Goal: Information Seeking & Learning: Learn about a topic

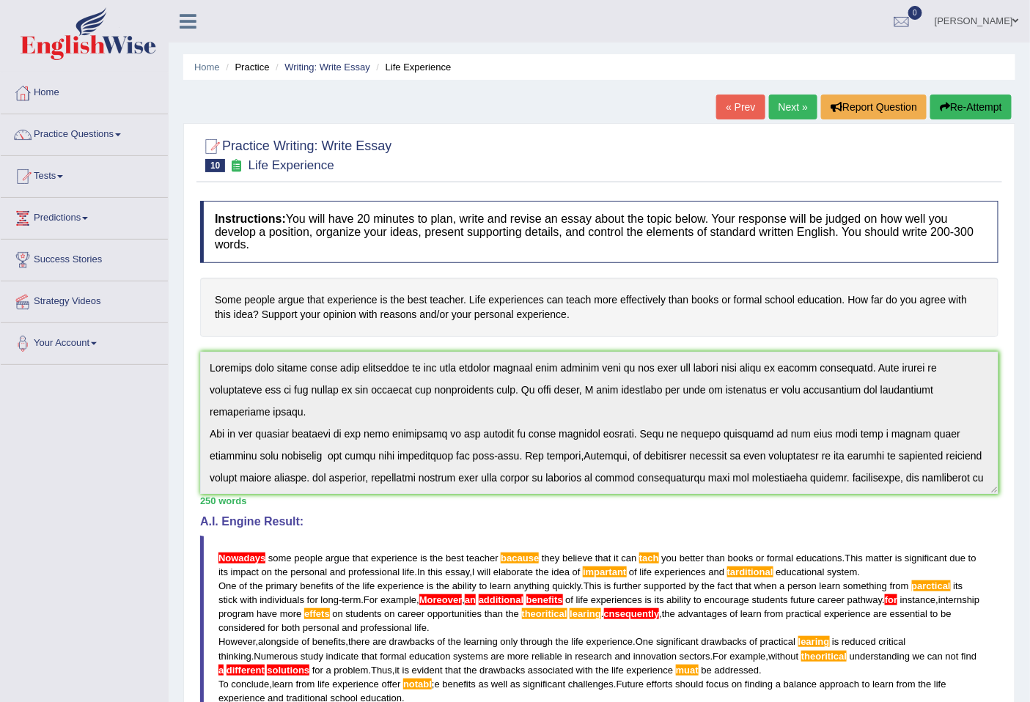
scroll to position [110, 0]
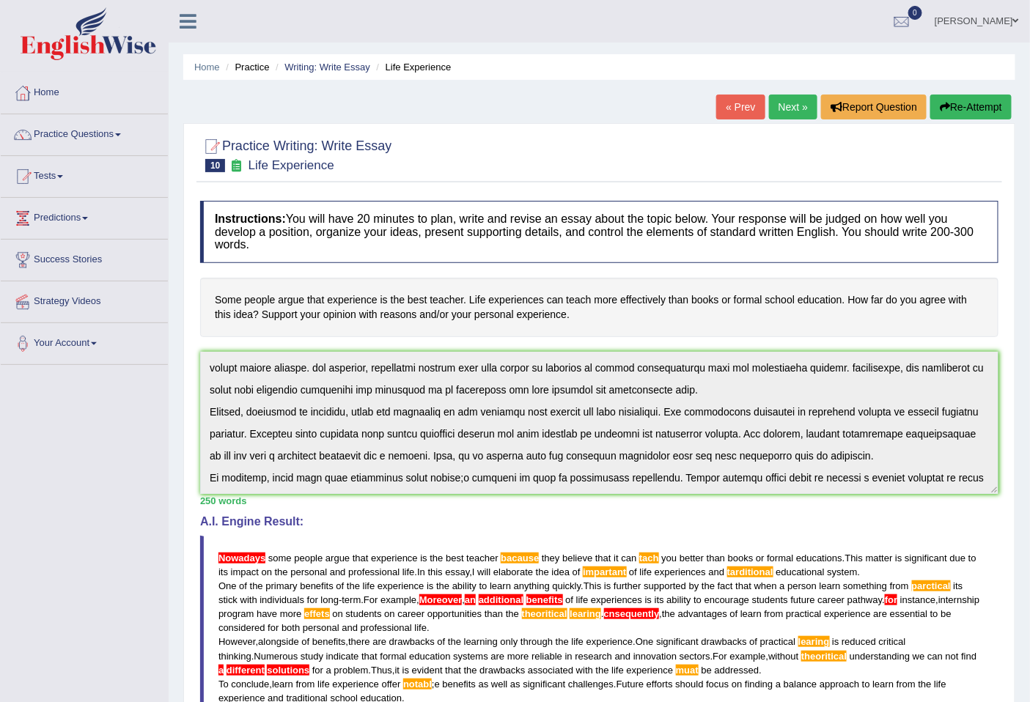
click at [47, 44] on img at bounding box center [89, 33] width 136 height 53
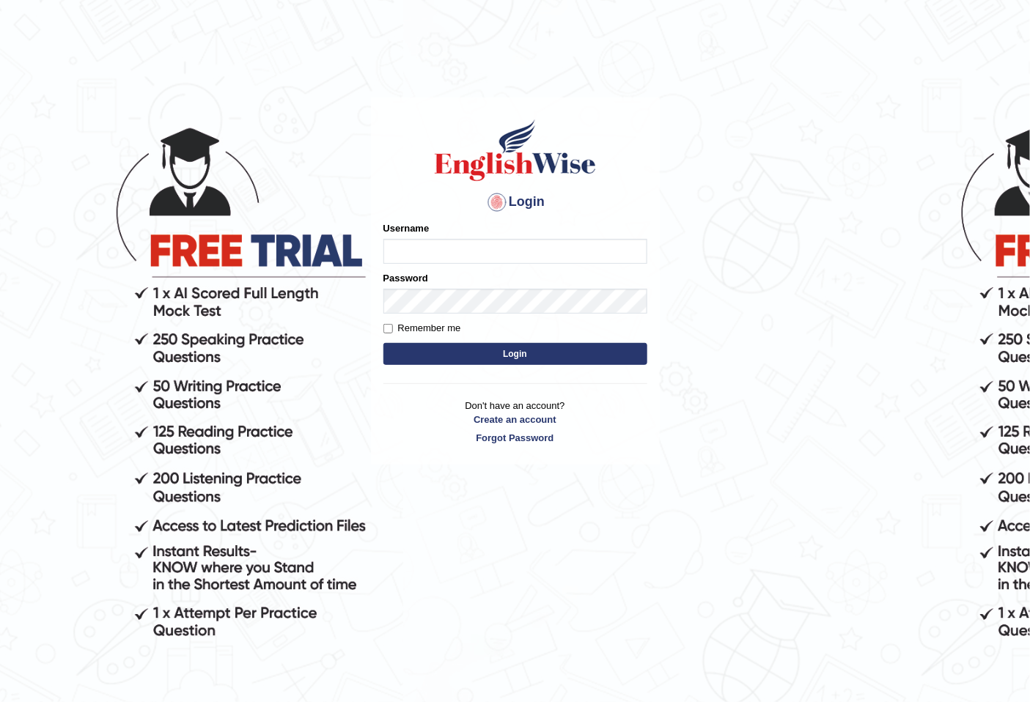
click at [416, 251] on input "Username" at bounding box center [515, 251] width 264 height 25
type input "razib_parramatta"
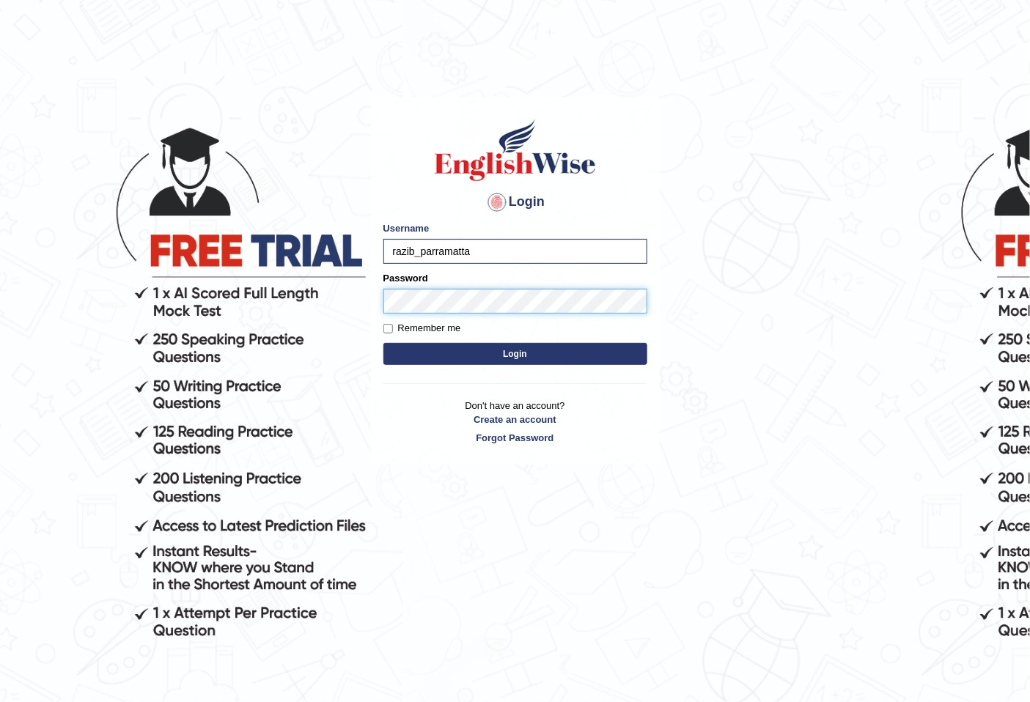
click at [383, 343] on button "Login" at bounding box center [515, 354] width 264 height 22
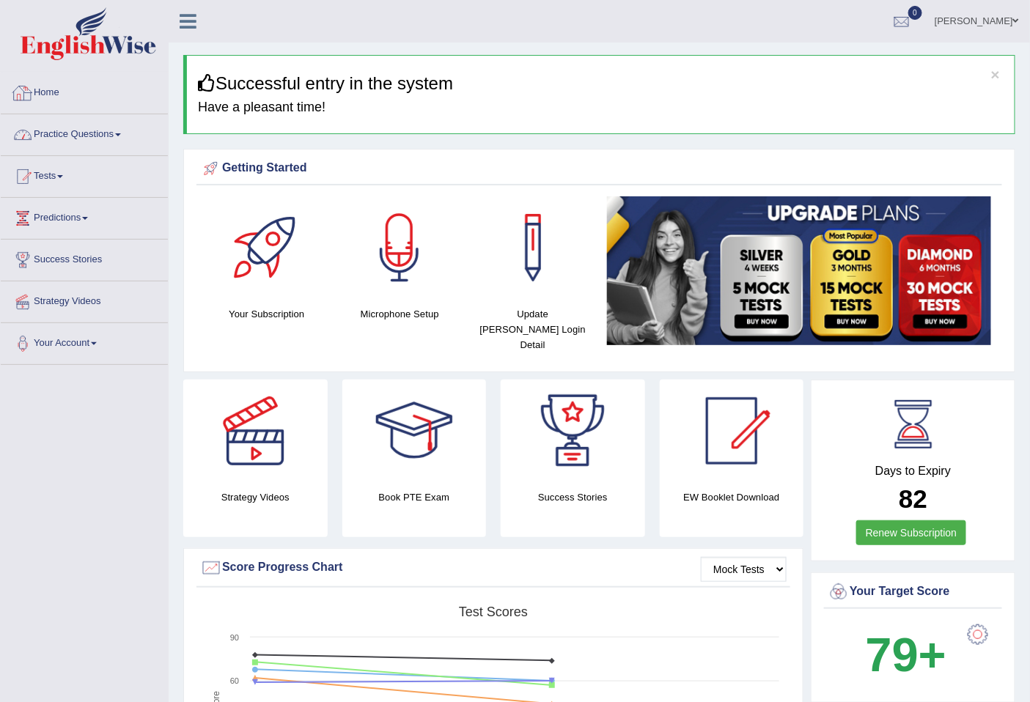
click at [79, 138] on link "Practice Questions" at bounding box center [84, 132] width 167 height 37
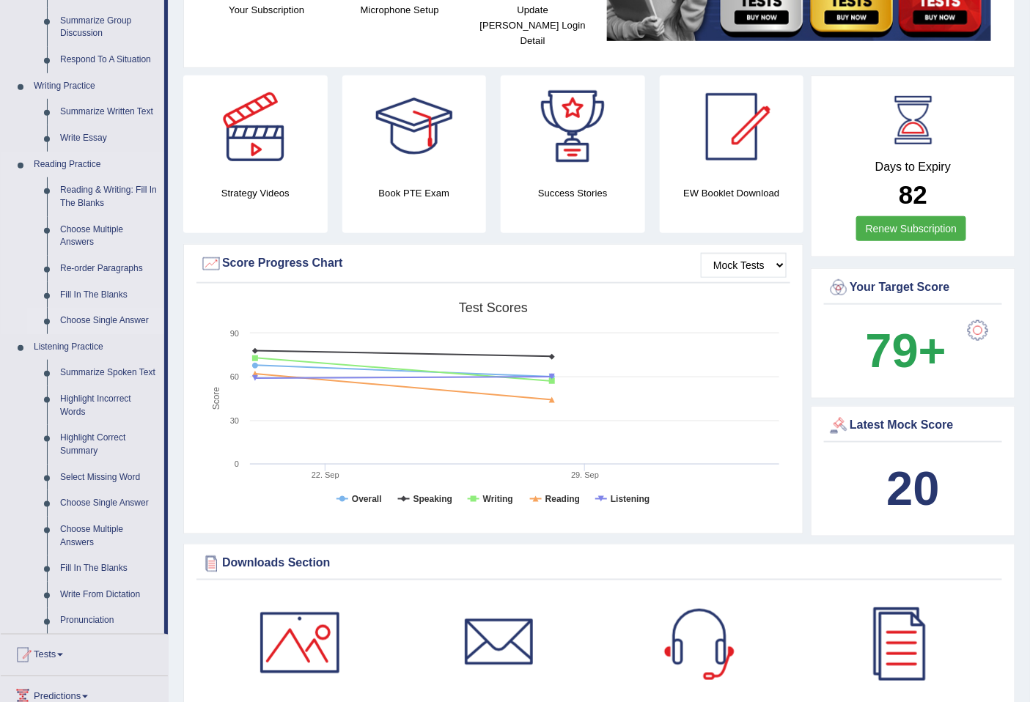
scroll to position [326, 0]
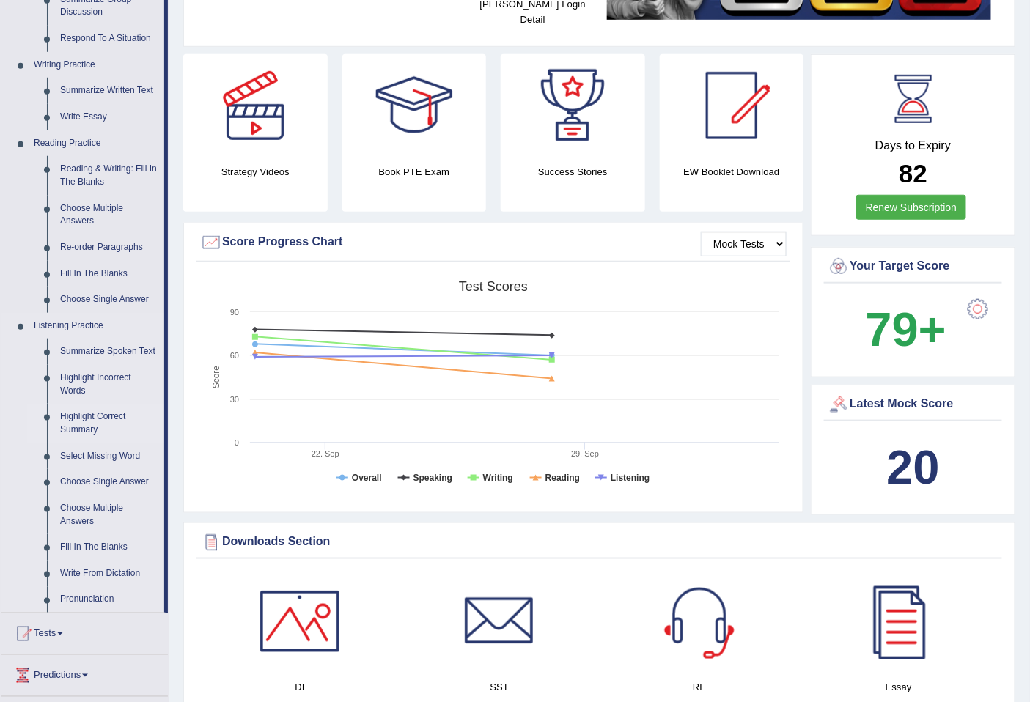
click at [90, 419] on link "Highlight Correct Summary" at bounding box center [109, 423] width 111 height 39
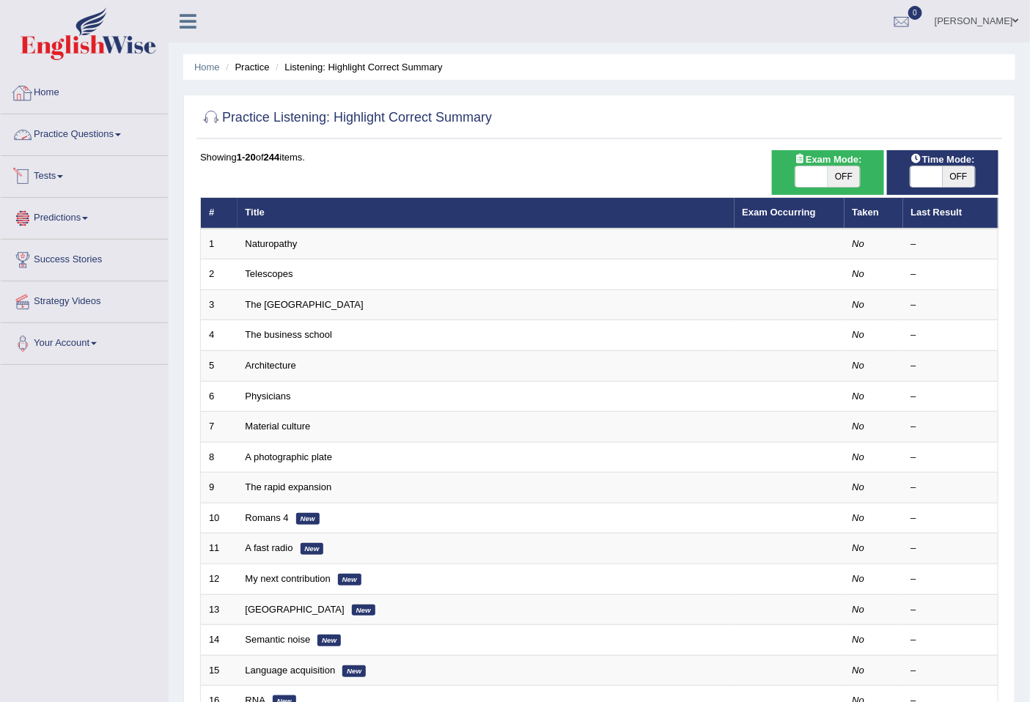
click at [92, 139] on link "Practice Questions" at bounding box center [84, 132] width 167 height 37
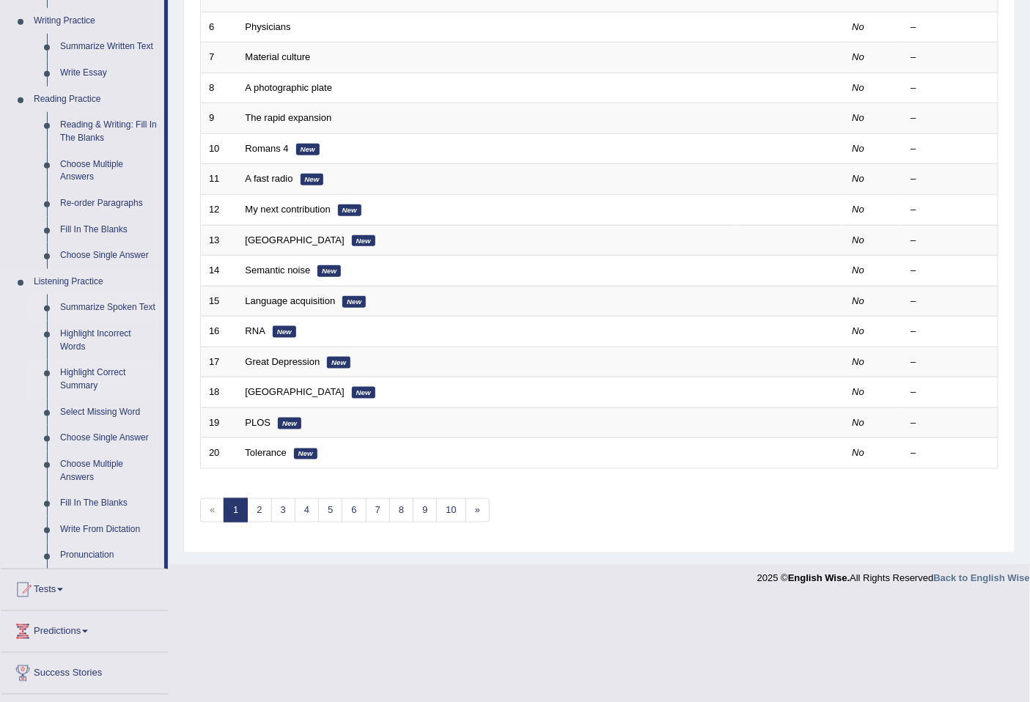
scroll to position [407, 0]
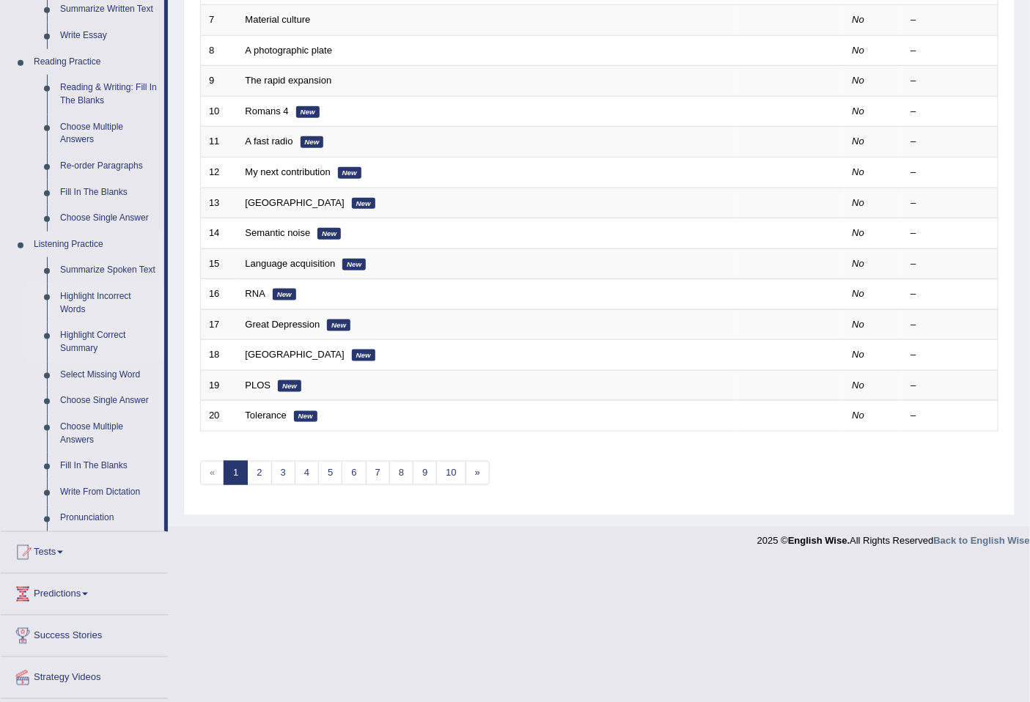
click at [91, 296] on link "Highlight Incorrect Words" at bounding box center [109, 303] width 111 height 39
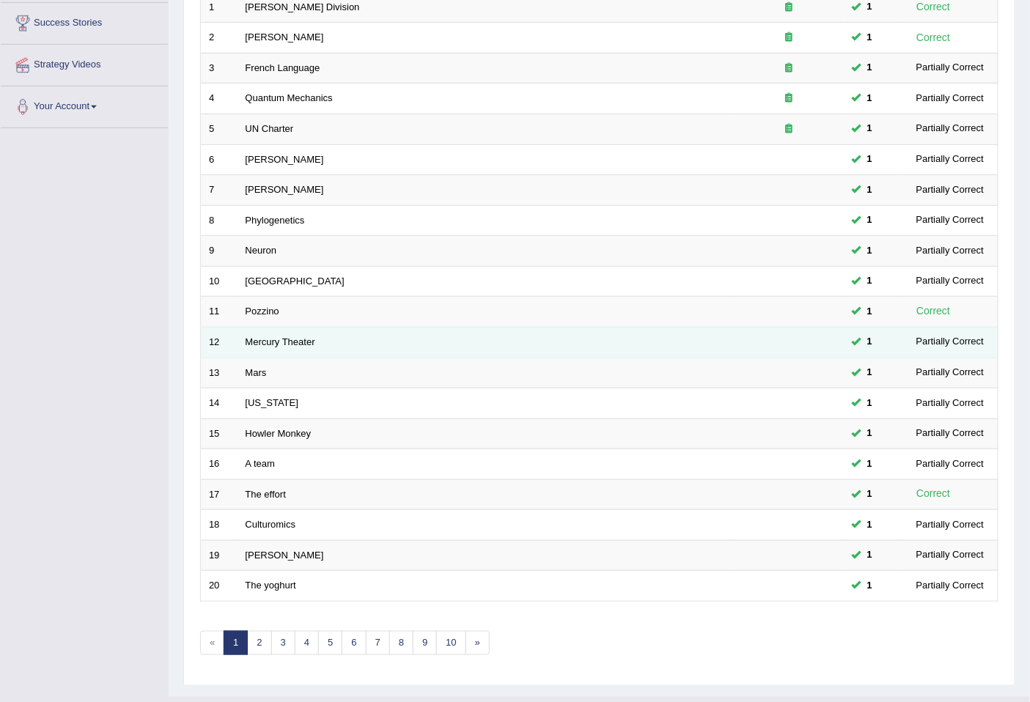
scroll to position [268, 0]
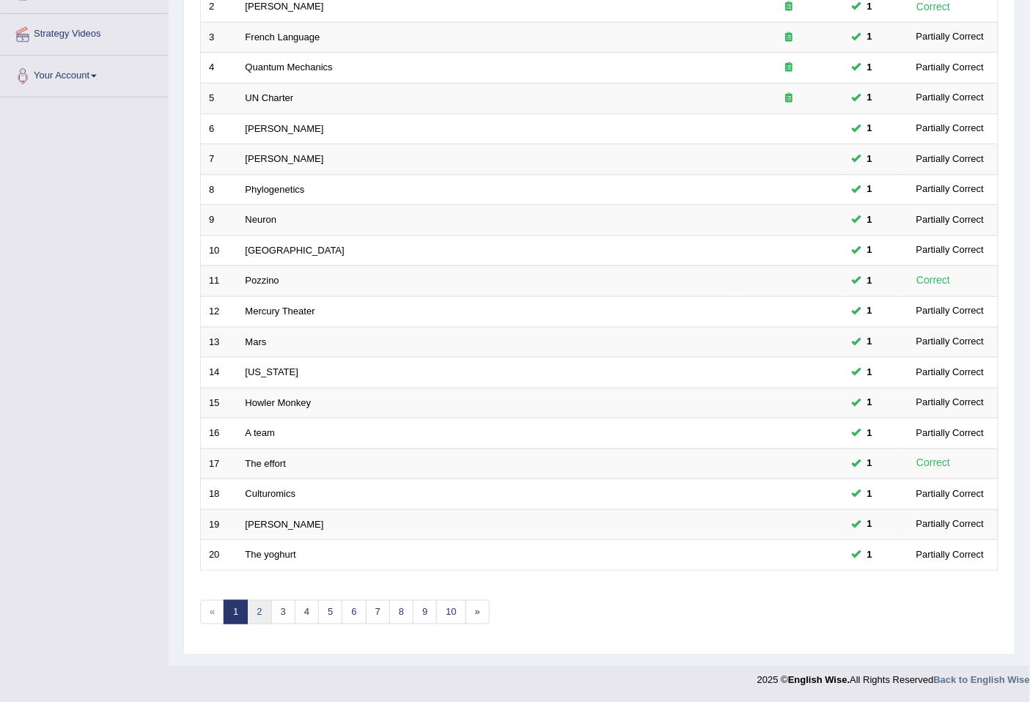
click at [270, 611] on link "2" at bounding box center [259, 612] width 24 height 24
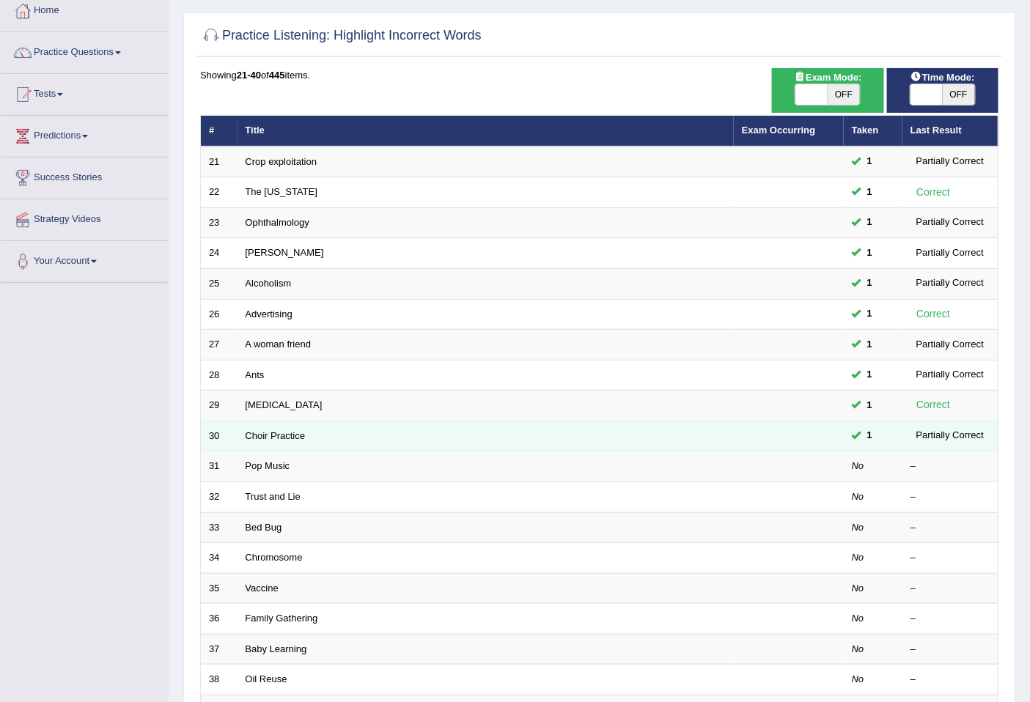
scroll to position [244, 0]
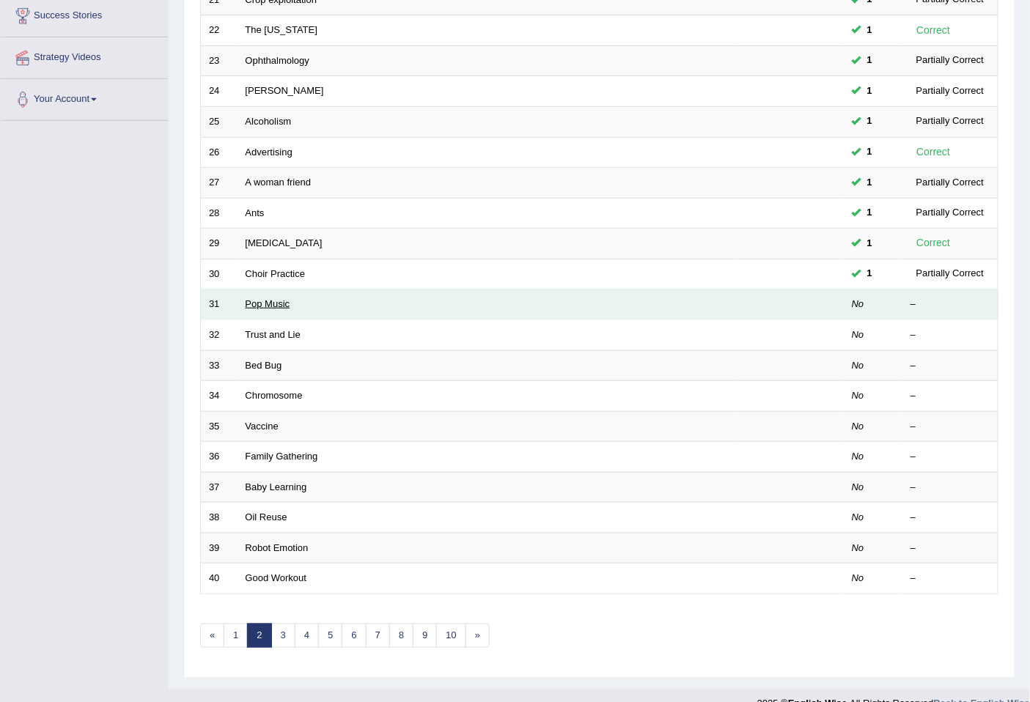
click at [261, 304] on link "Pop Music" at bounding box center [268, 303] width 45 height 11
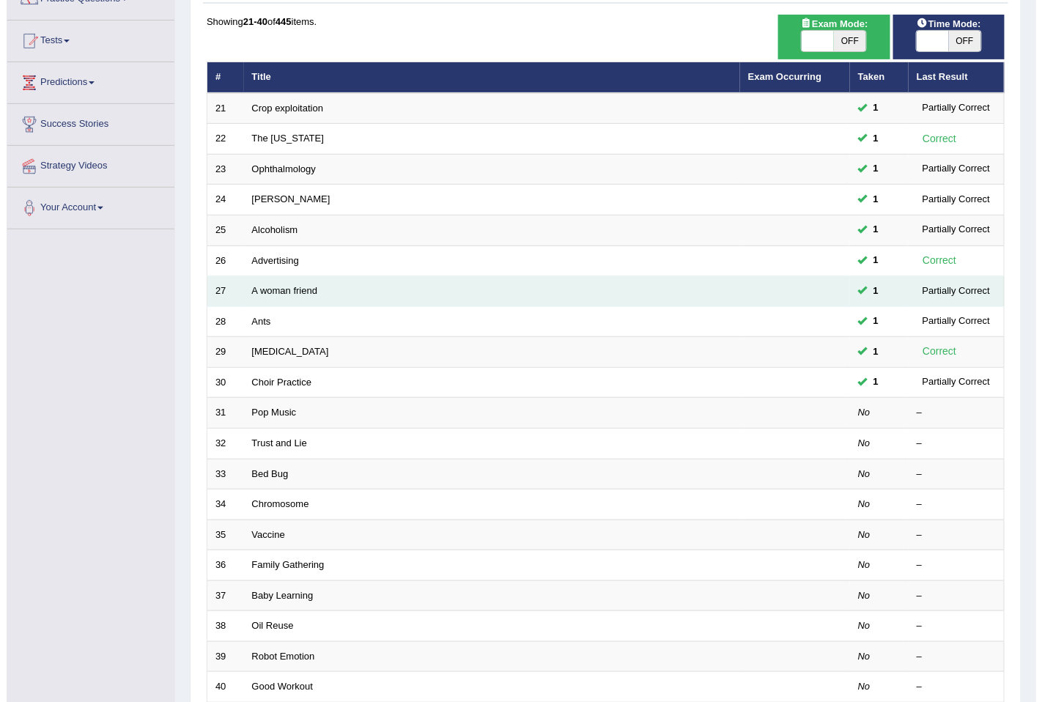
scroll to position [4, 0]
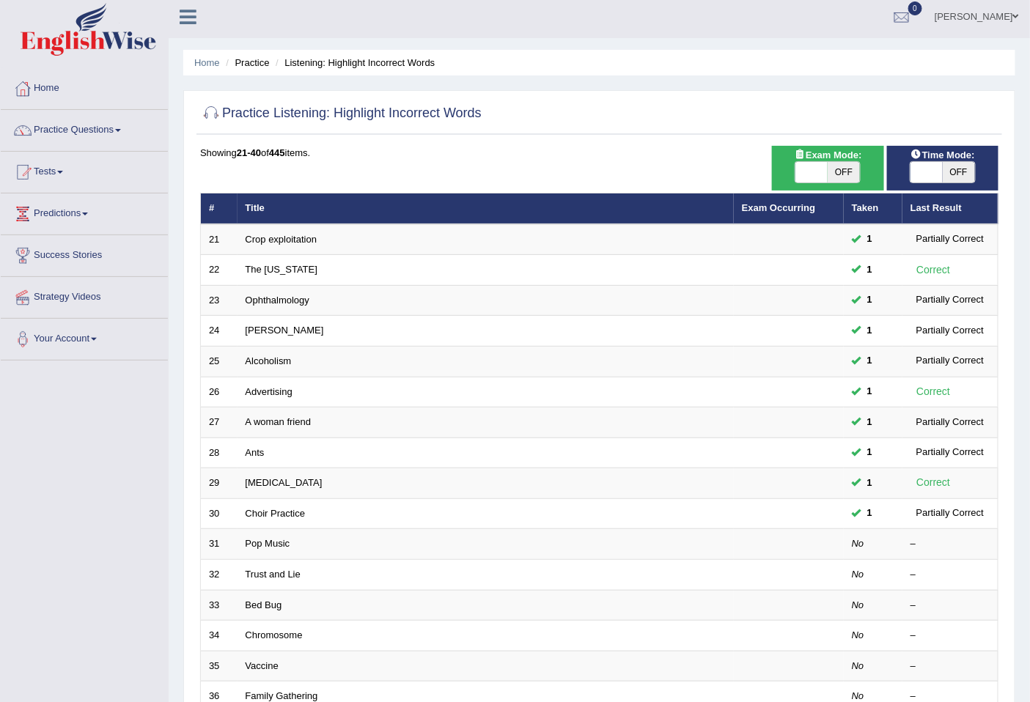
click at [828, 161] on div "ON OFF" at bounding box center [828, 172] width 66 height 22
click at [830, 165] on span "OFF" at bounding box center [844, 172] width 32 height 21
checkbox input "true"
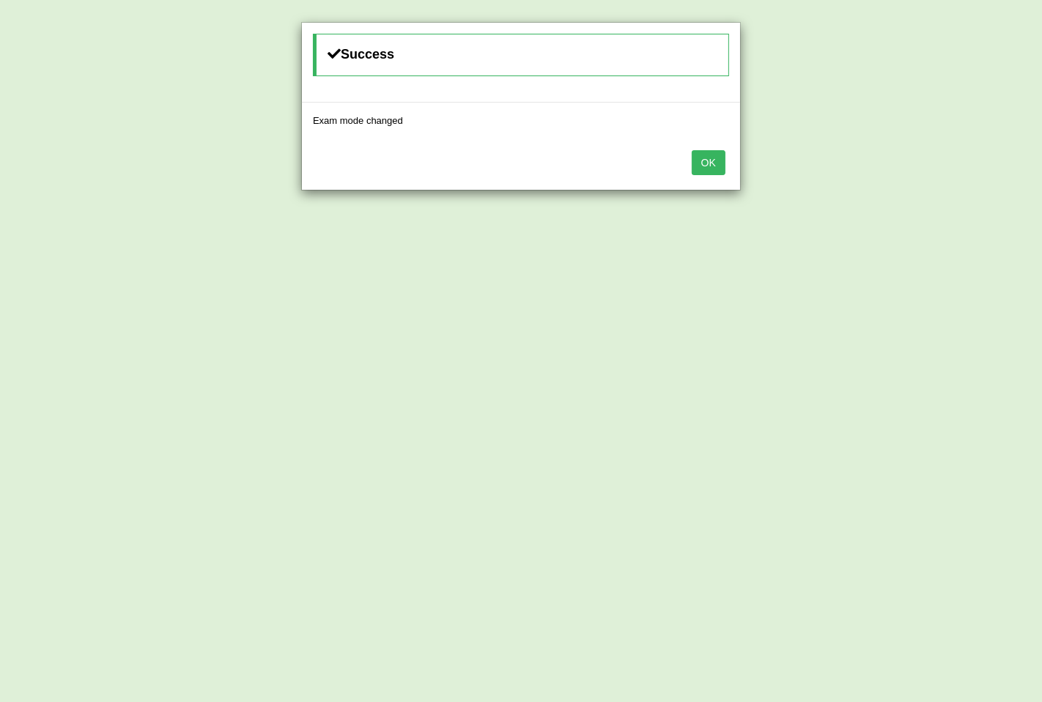
click at [721, 160] on button "OK" at bounding box center [709, 162] width 34 height 25
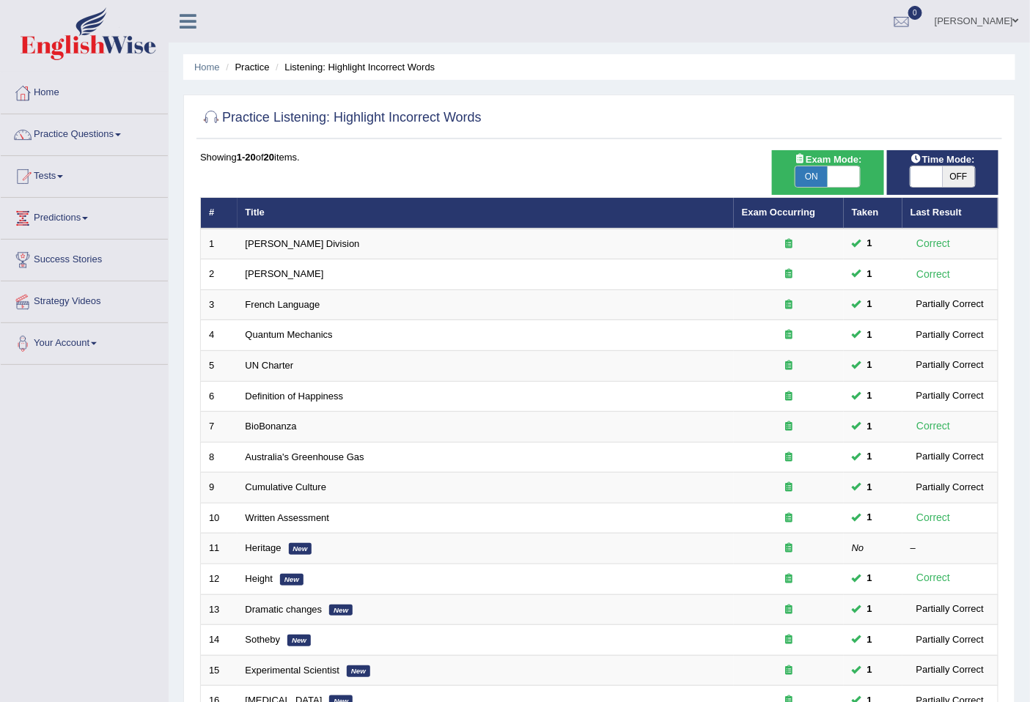
click at [821, 170] on span "ON" at bounding box center [811, 176] width 32 height 21
checkbox input "false"
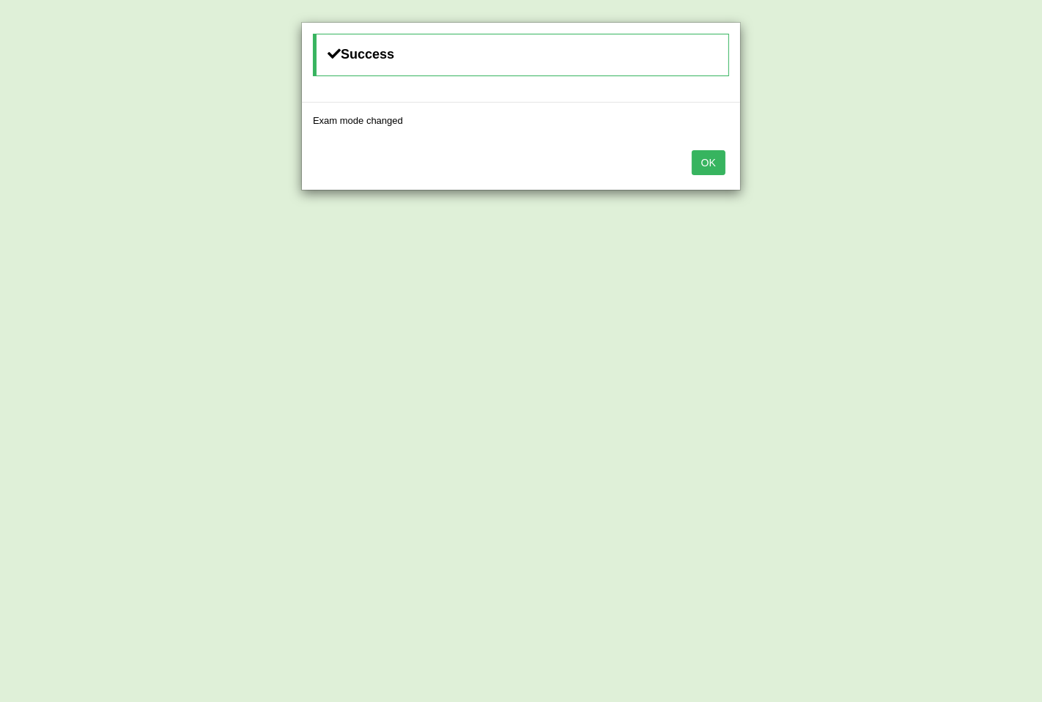
click at [719, 158] on button "OK" at bounding box center [709, 162] width 34 height 25
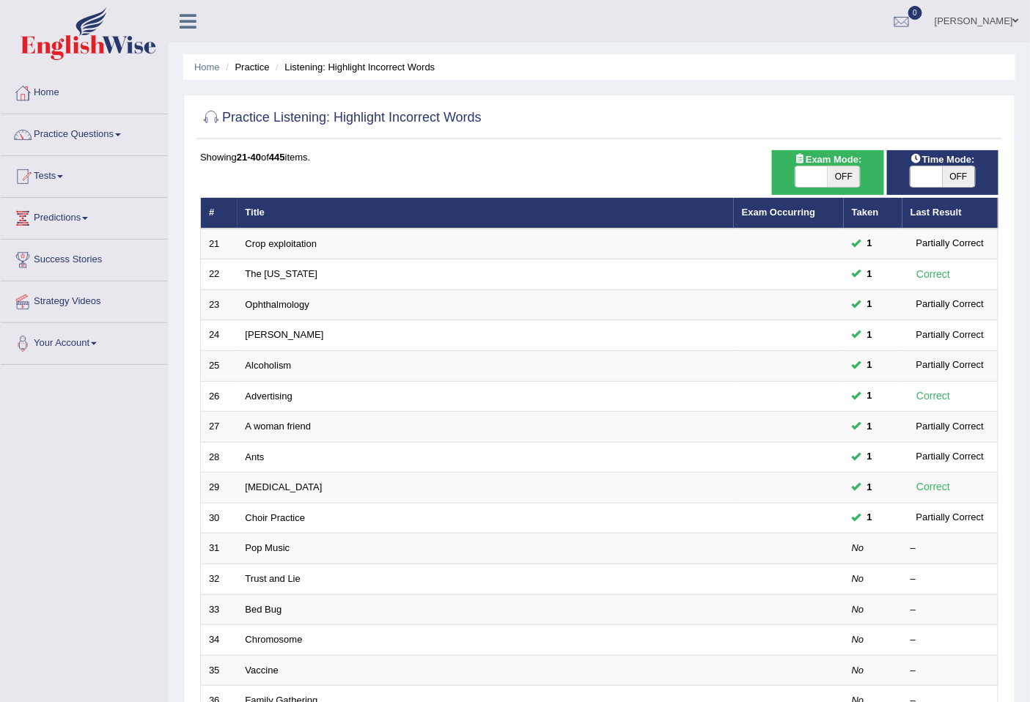
click at [943, 171] on span "OFF" at bounding box center [959, 176] width 32 height 21
checkbox input "true"
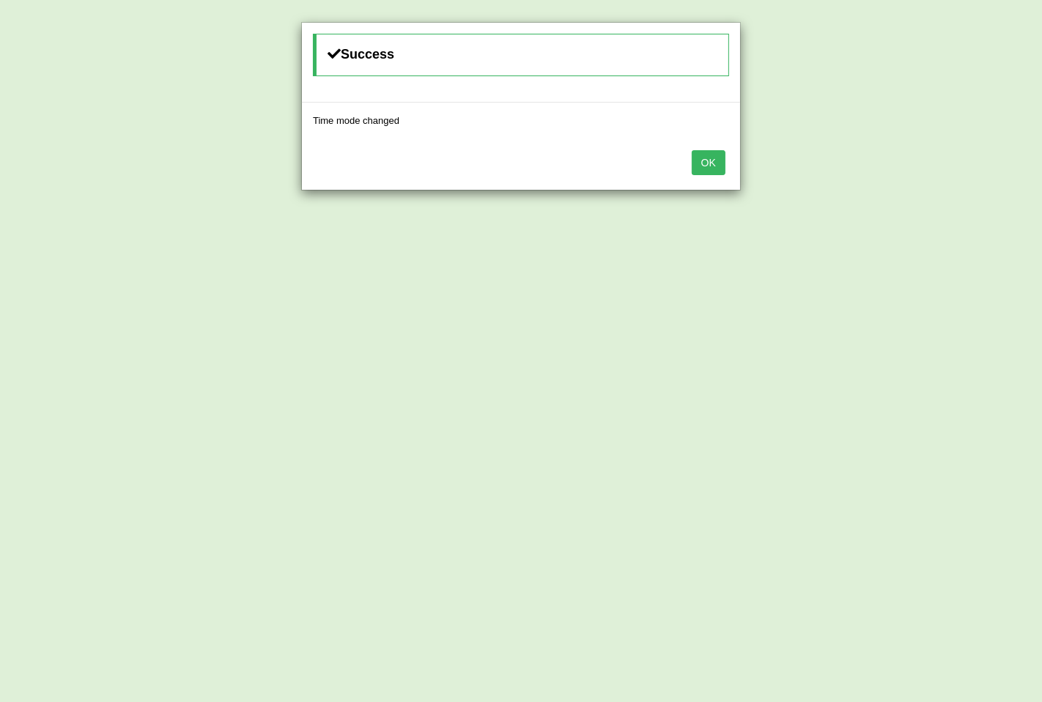
click at [707, 162] on button "OK" at bounding box center [709, 162] width 34 height 25
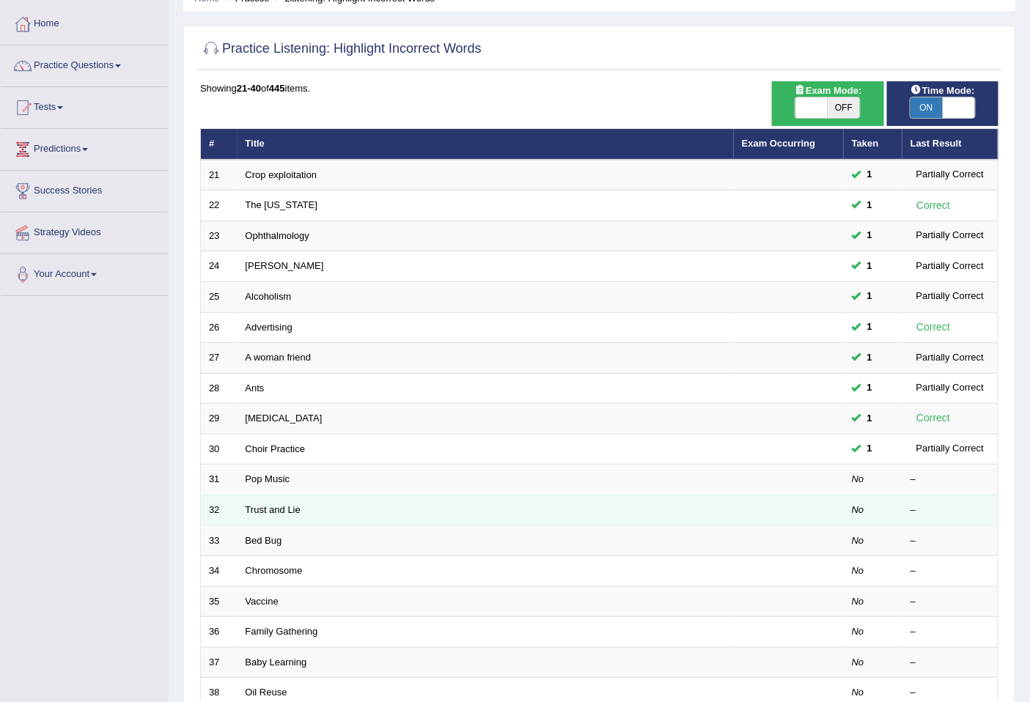
scroll to position [163, 0]
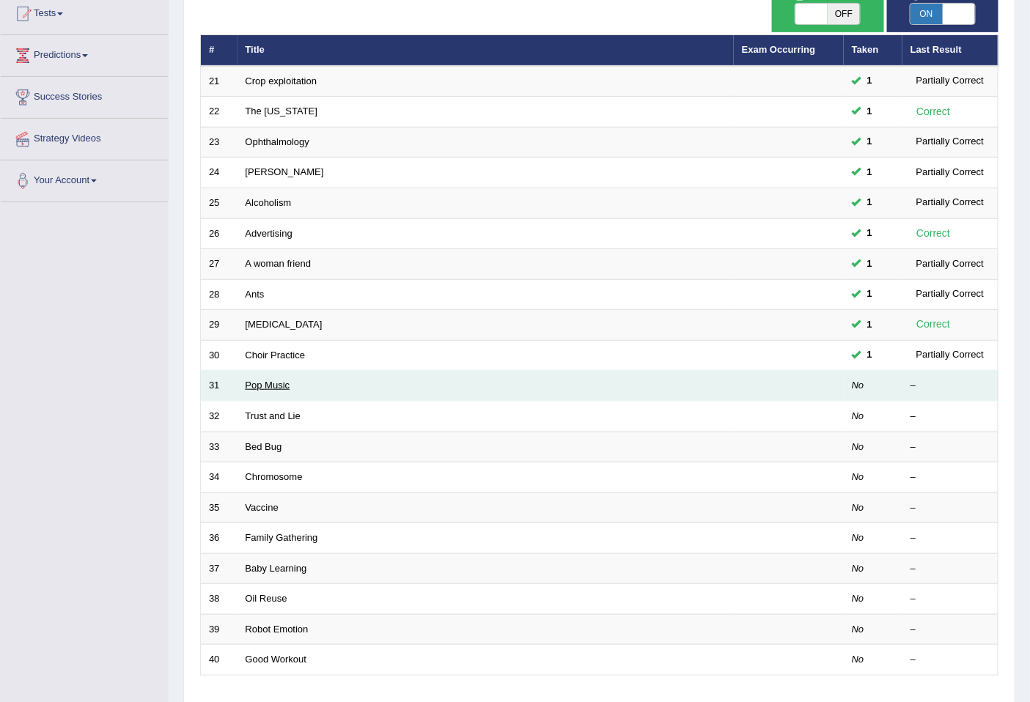
click at [258, 389] on link "Pop Music" at bounding box center [268, 385] width 45 height 11
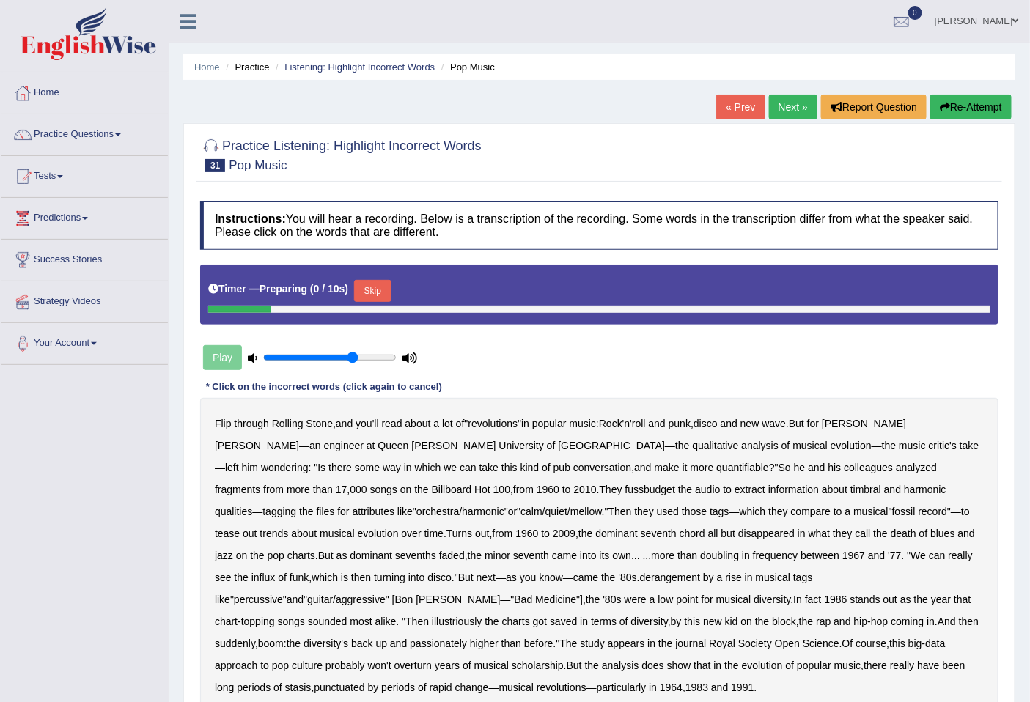
scroll to position [81, 0]
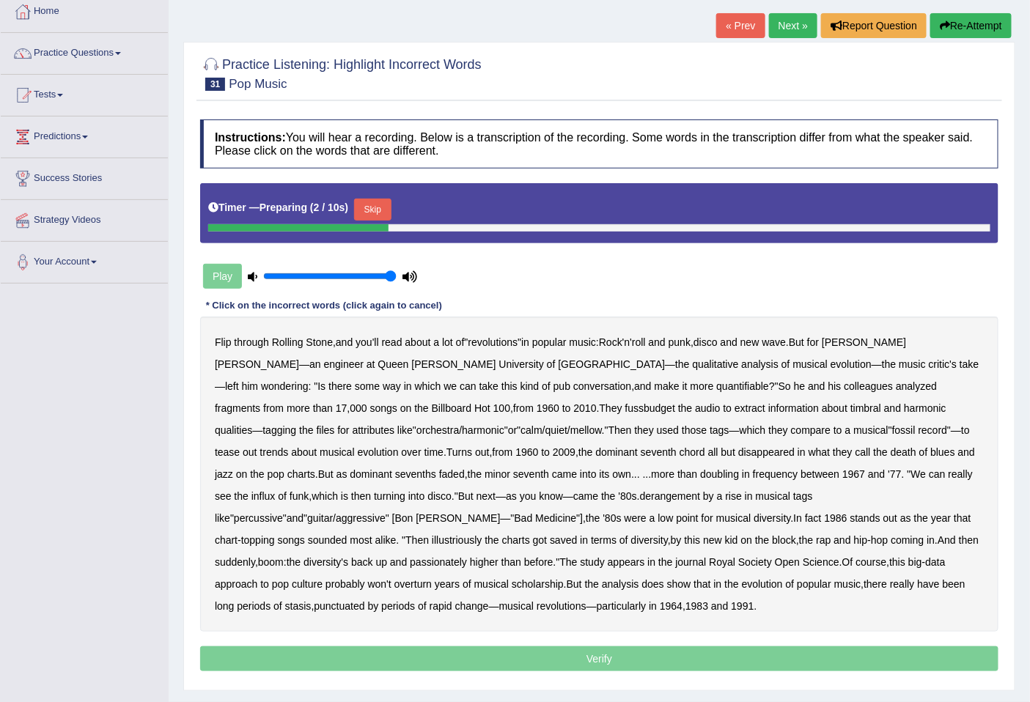
drag, startPoint x: 354, startPoint y: 273, endPoint x: 429, endPoint y: 275, distance: 74.8
type input "1"
click at [397, 275] on input "range" at bounding box center [329, 277] width 133 height 12
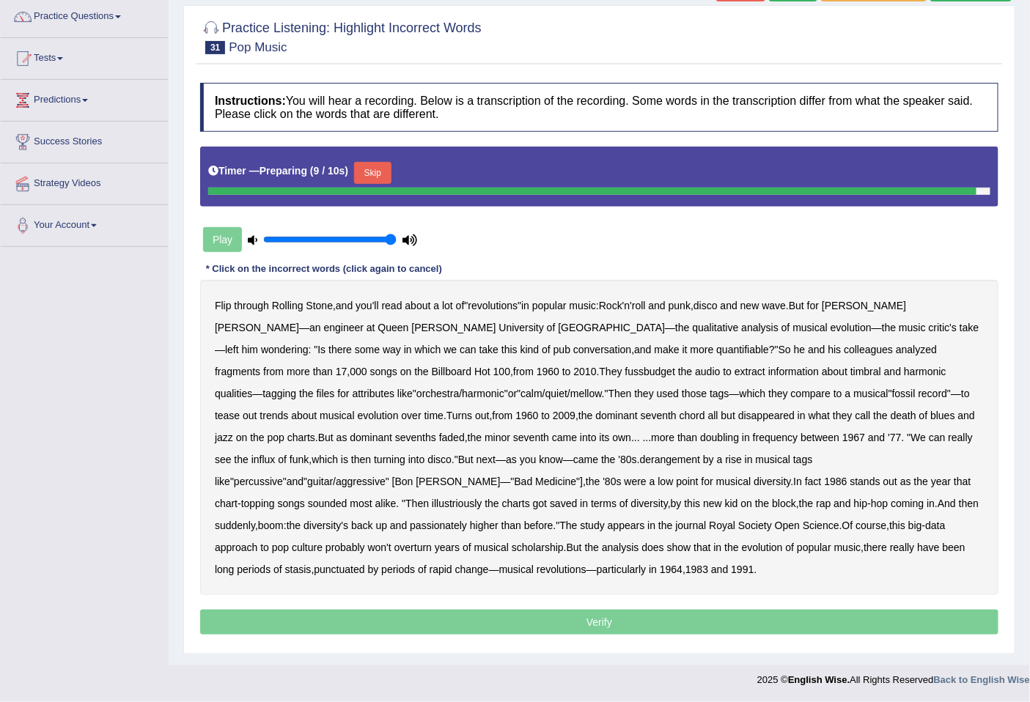
scroll to position [114, 0]
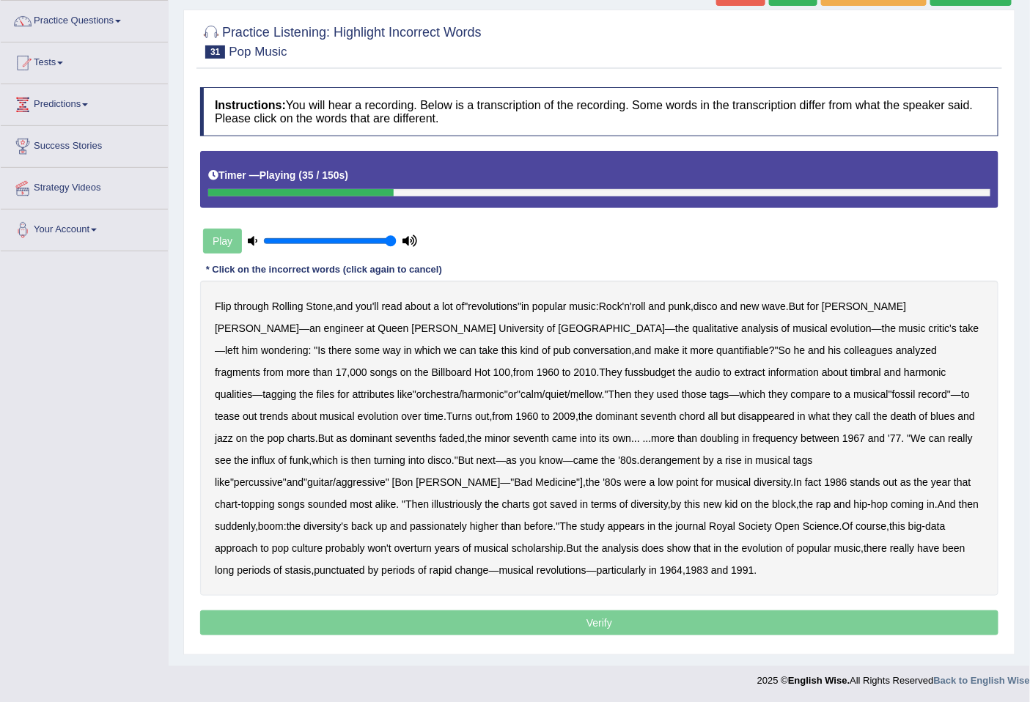
click at [625, 375] on b "fussbudget" at bounding box center [650, 373] width 51 height 12
click at [640, 463] on b "derangement" at bounding box center [670, 461] width 61 height 12
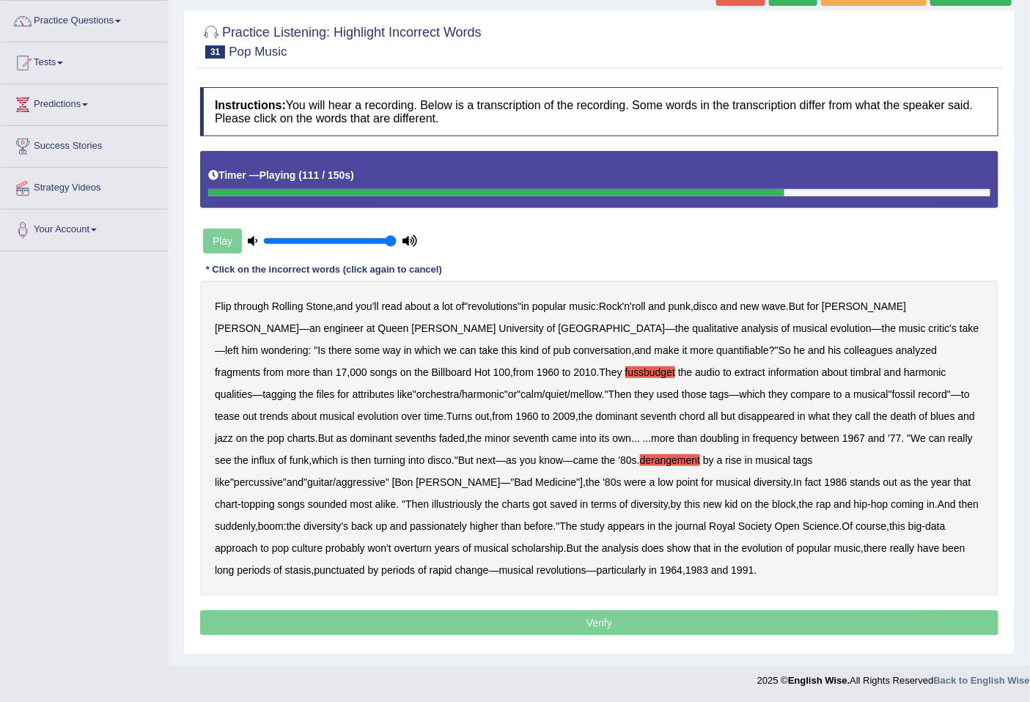
click at [482, 499] on b "illustriously" at bounding box center [457, 505] width 50 height 12
click at [467, 521] on b "passionately" at bounding box center [438, 527] width 57 height 12
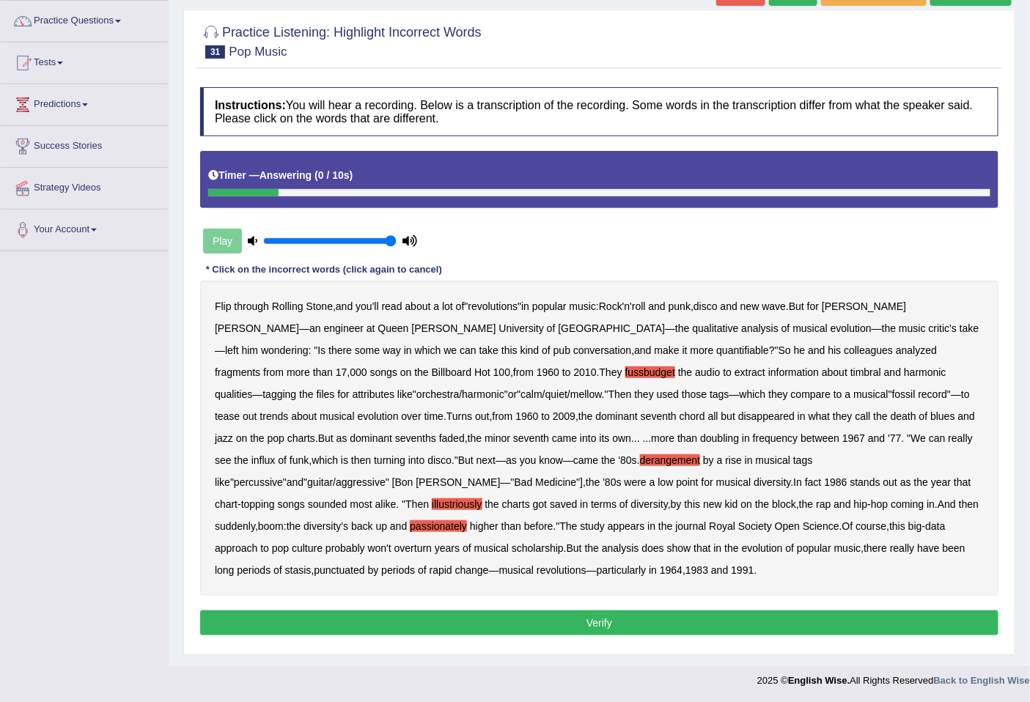
click at [457, 624] on button "Verify" at bounding box center [599, 623] width 798 height 25
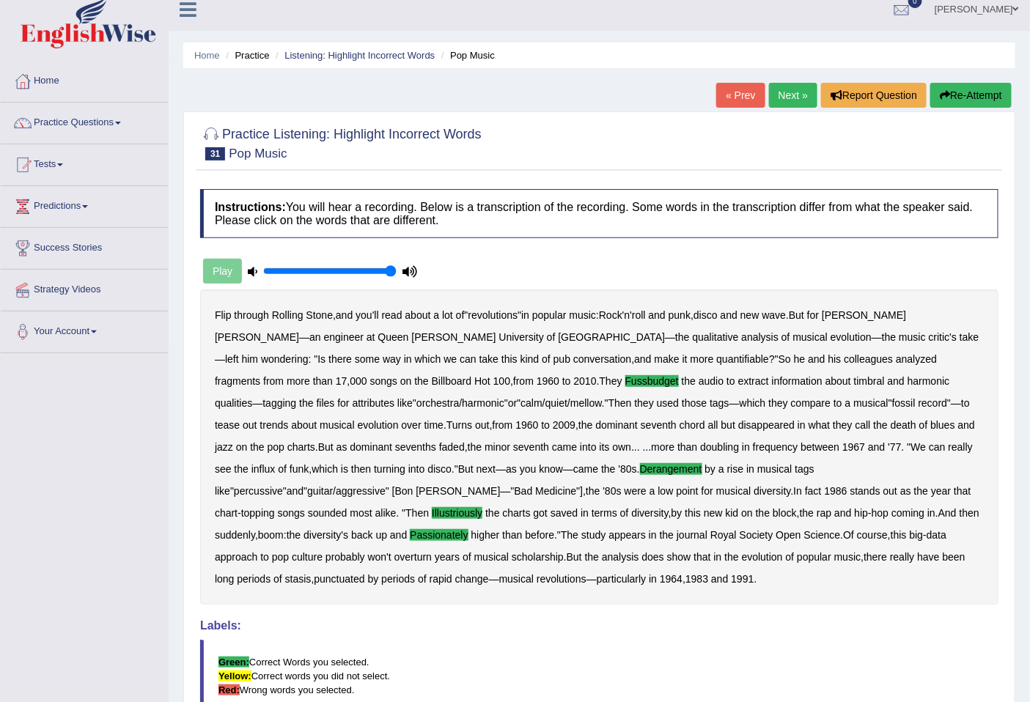
scroll to position [0, 0]
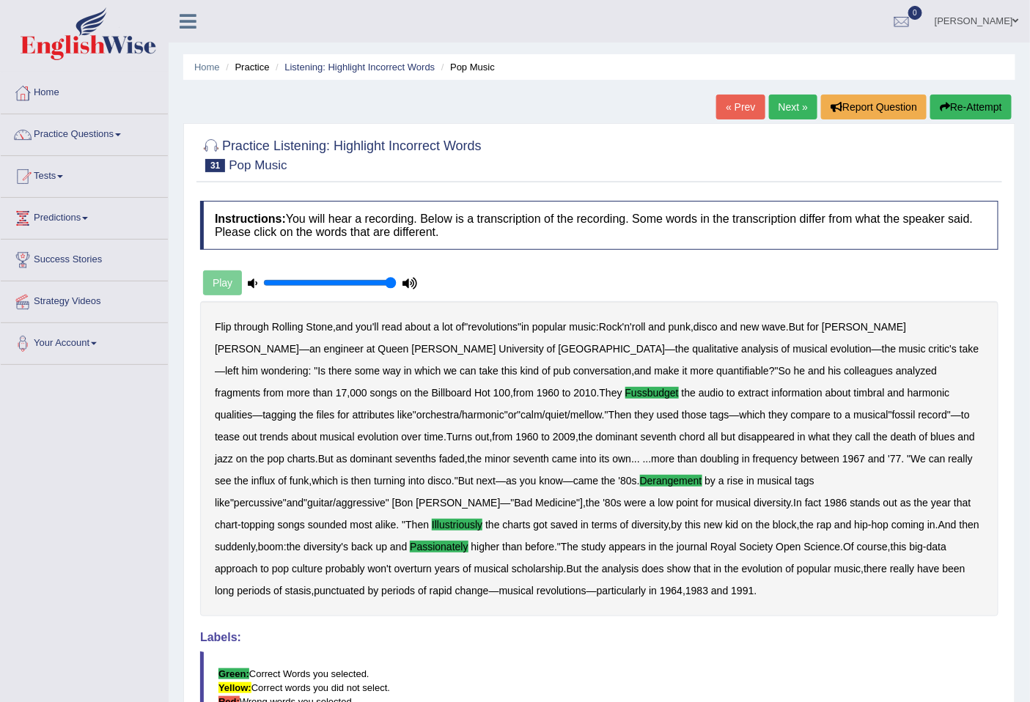
click at [786, 106] on link "Next »" at bounding box center [793, 107] width 48 height 25
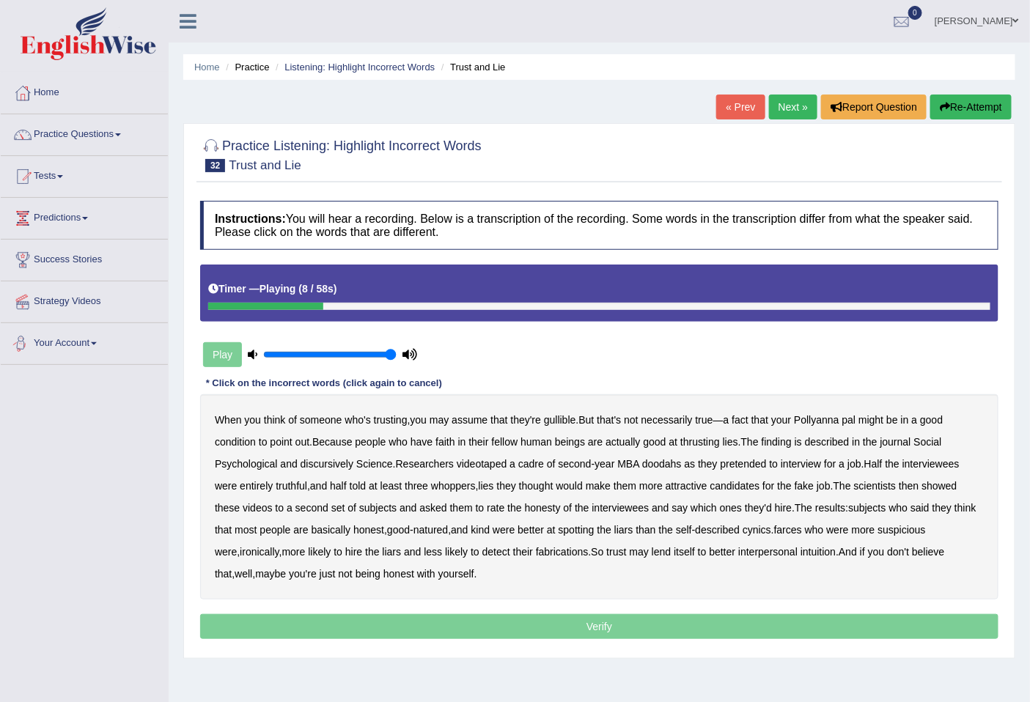
click at [232, 435] on div "When you think of someone who's trusting , you may assume that they're gullible…" at bounding box center [599, 496] width 798 height 205
click at [236, 442] on b "condition" at bounding box center [235, 442] width 41 height 12
click at [714, 442] on b "thrusting" at bounding box center [700, 442] width 40 height 12
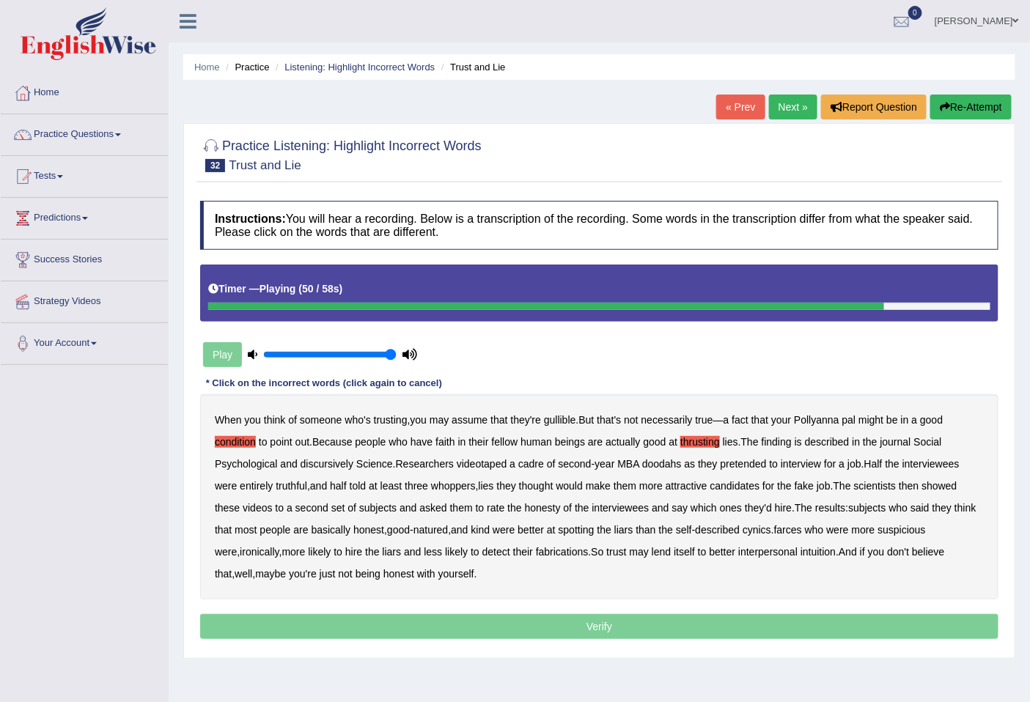
click at [739, 532] on b "described" at bounding box center [717, 530] width 45 height 12
click at [545, 551] on b "fabrications" at bounding box center [562, 552] width 53 height 12
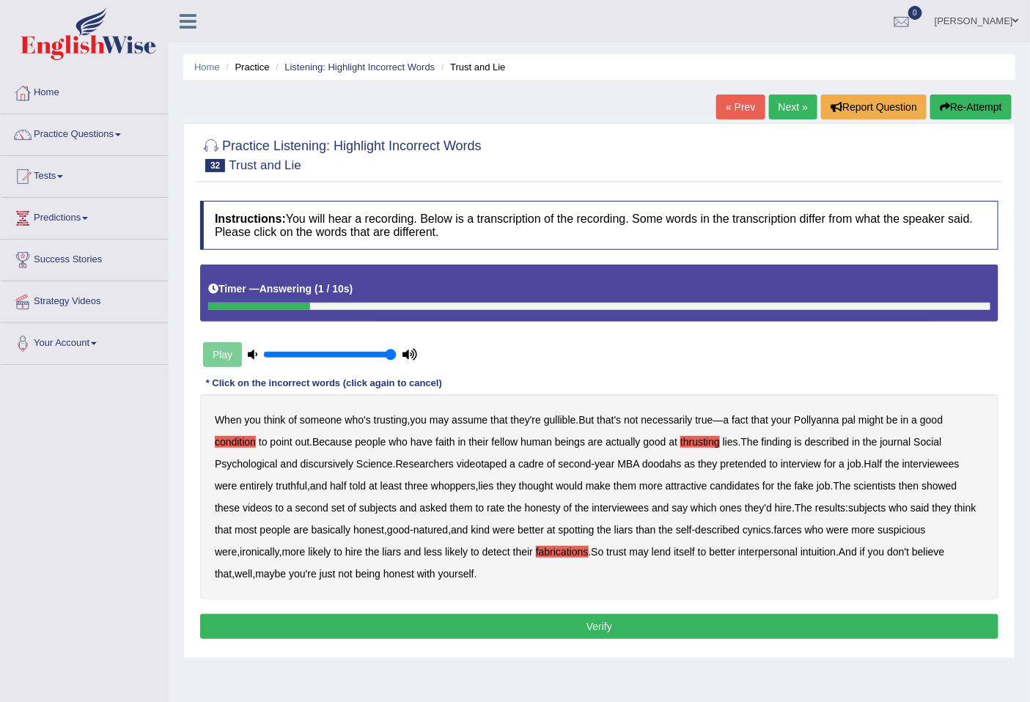
click at [694, 628] on button "Verify" at bounding box center [599, 626] width 798 height 25
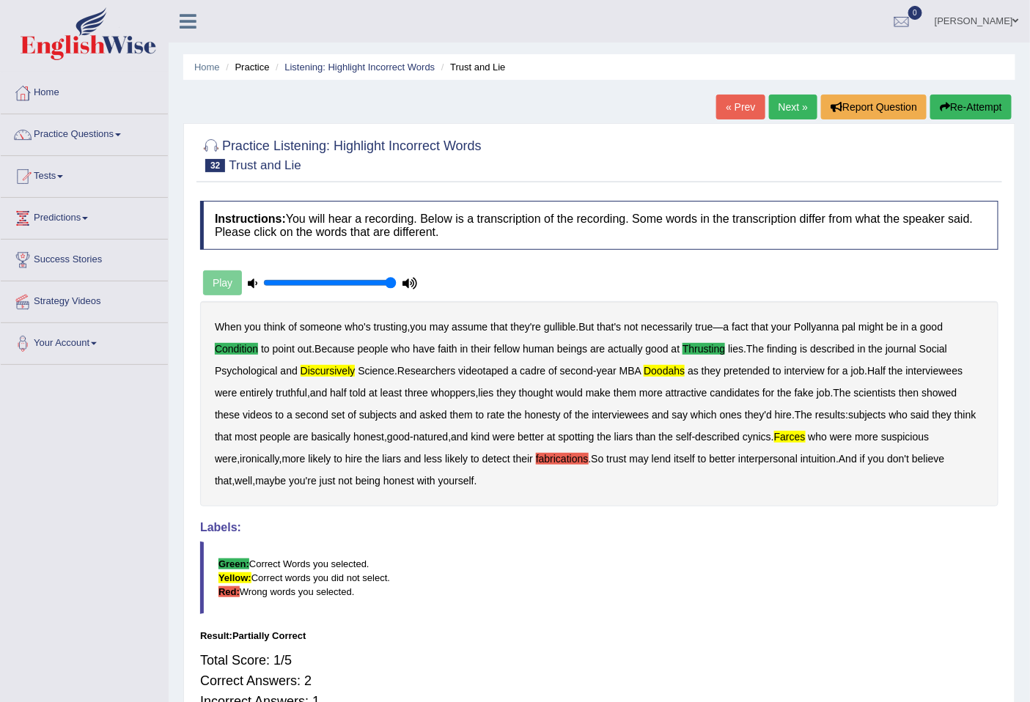
click at [940, 103] on icon "button" at bounding box center [945, 107] width 10 height 10
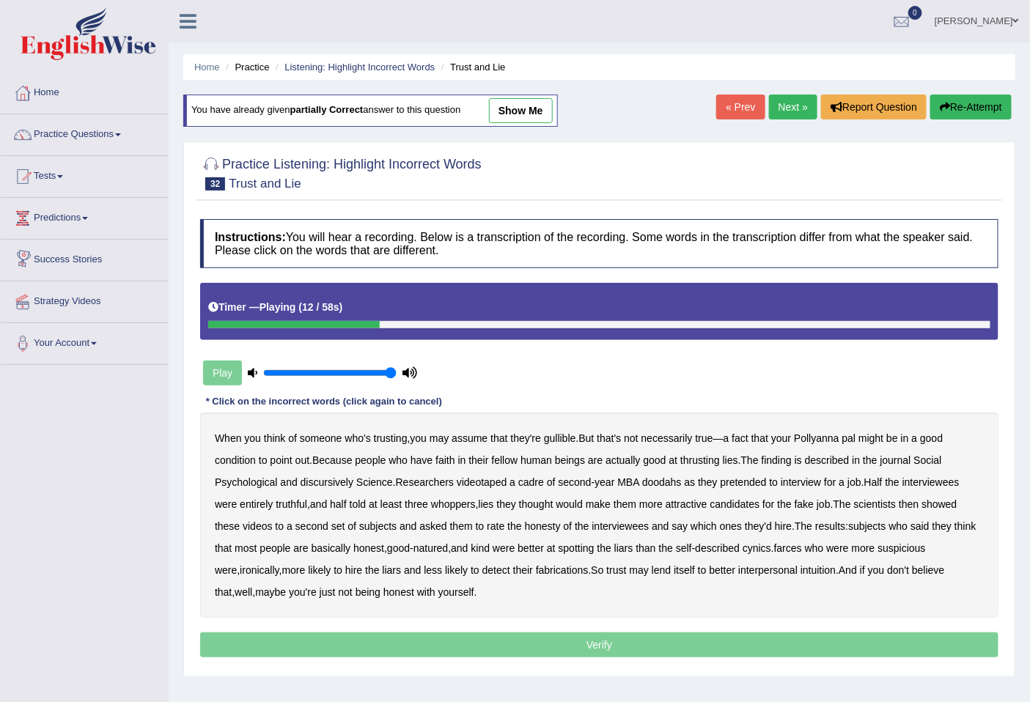
click at [709, 459] on b "thrusting" at bounding box center [700, 461] width 40 height 12
click at [338, 481] on b "discursively" at bounding box center [327, 483] width 53 height 12
click at [669, 480] on b "doodahs" at bounding box center [662, 483] width 40 height 12
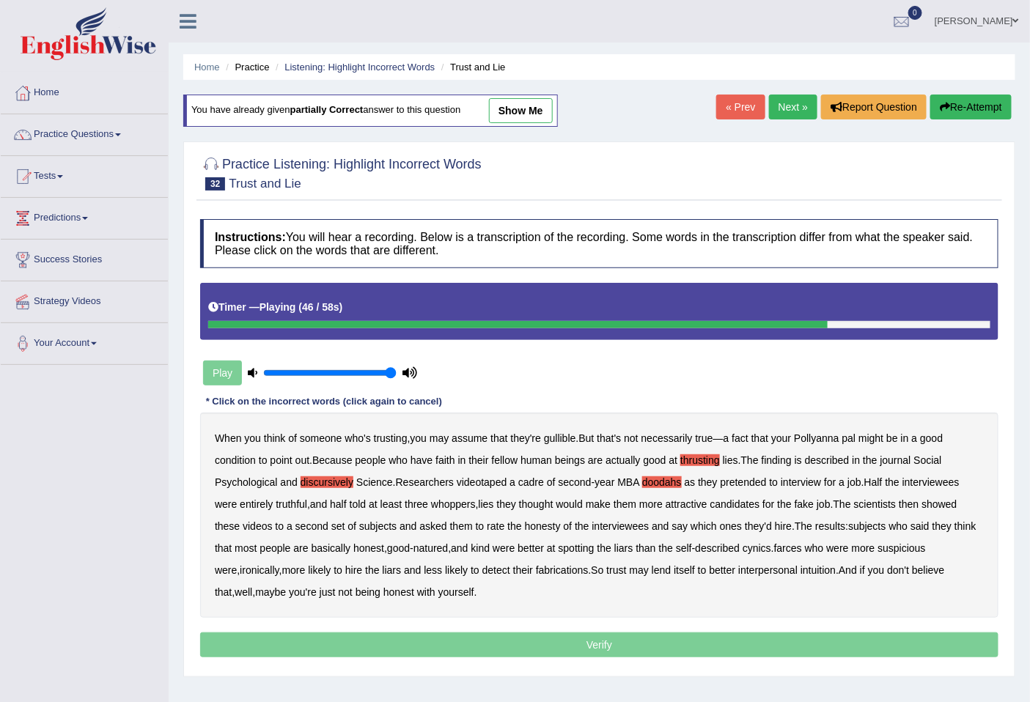
click at [798, 548] on b "farces" at bounding box center [788, 549] width 28 height 12
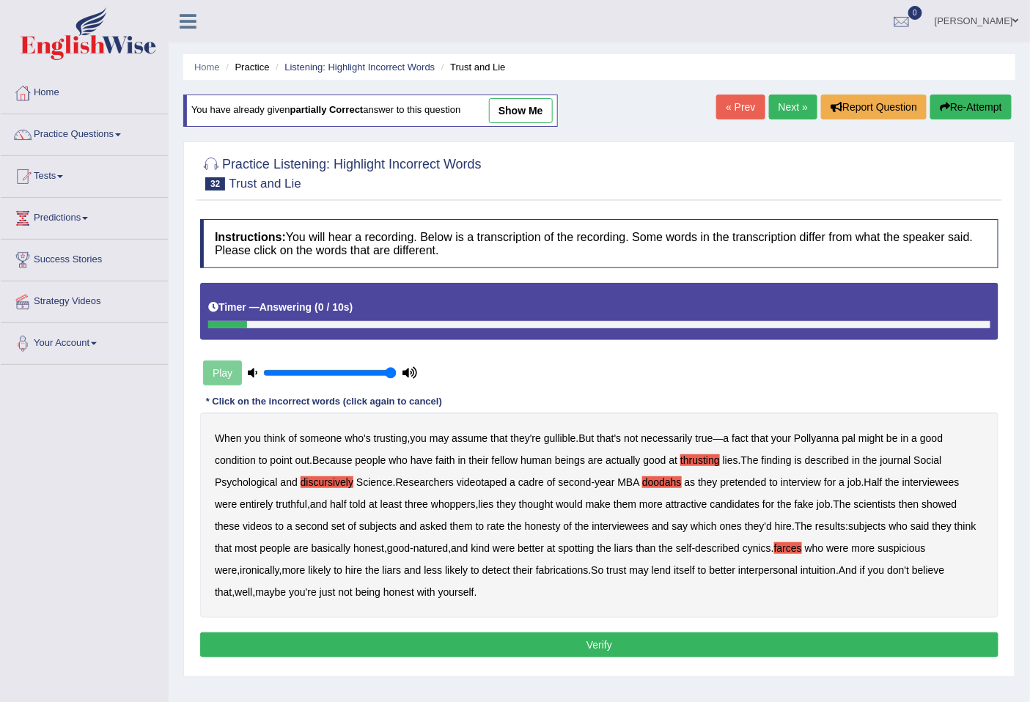
click at [573, 645] on button "Verify" at bounding box center [599, 645] width 798 height 25
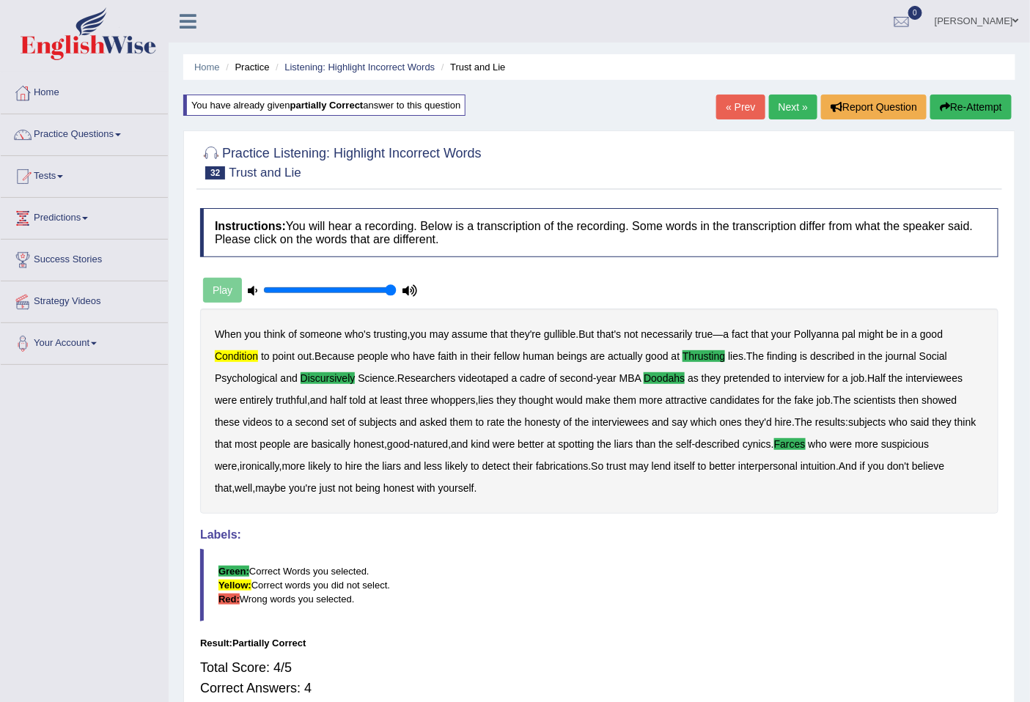
click at [798, 105] on link "Next »" at bounding box center [793, 107] width 48 height 25
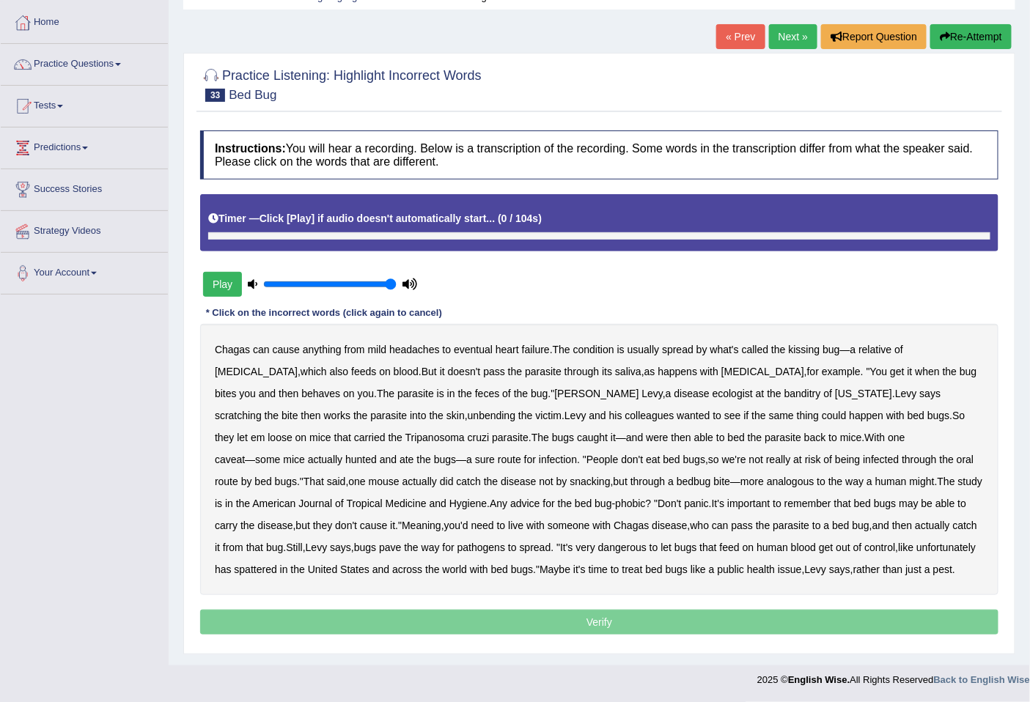
scroll to position [92, 0]
click at [221, 344] on b "Chagas" at bounding box center [232, 350] width 35 height 12
click at [340, 388] on b "behaves" at bounding box center [320, 394] width 39 height 12
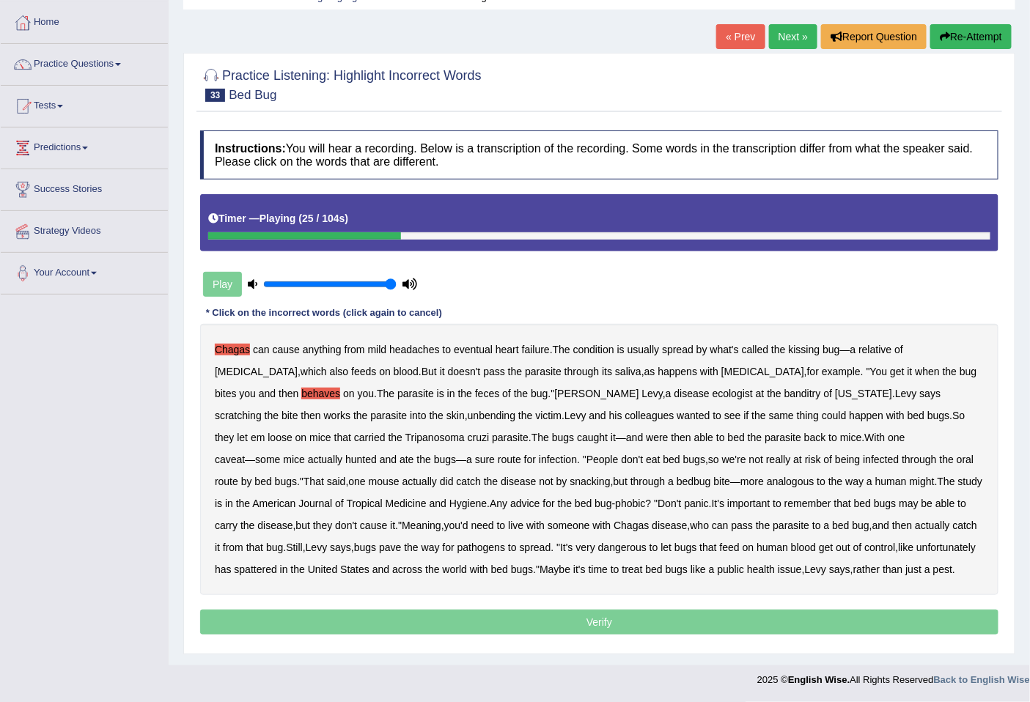
click at [784, 388] on b "banditry" at bounding box center [802, 394] width 37 height 12
click at [468, 410] on b "unbending" at bounding box center [492, 416] width 48 height 12
click at [728, 432] on b "bed" at bounding box center [736, 438] width 17 height 12
click at [598, 476] on b "snacking" at bounding box center [590, 482] width 40 height 12
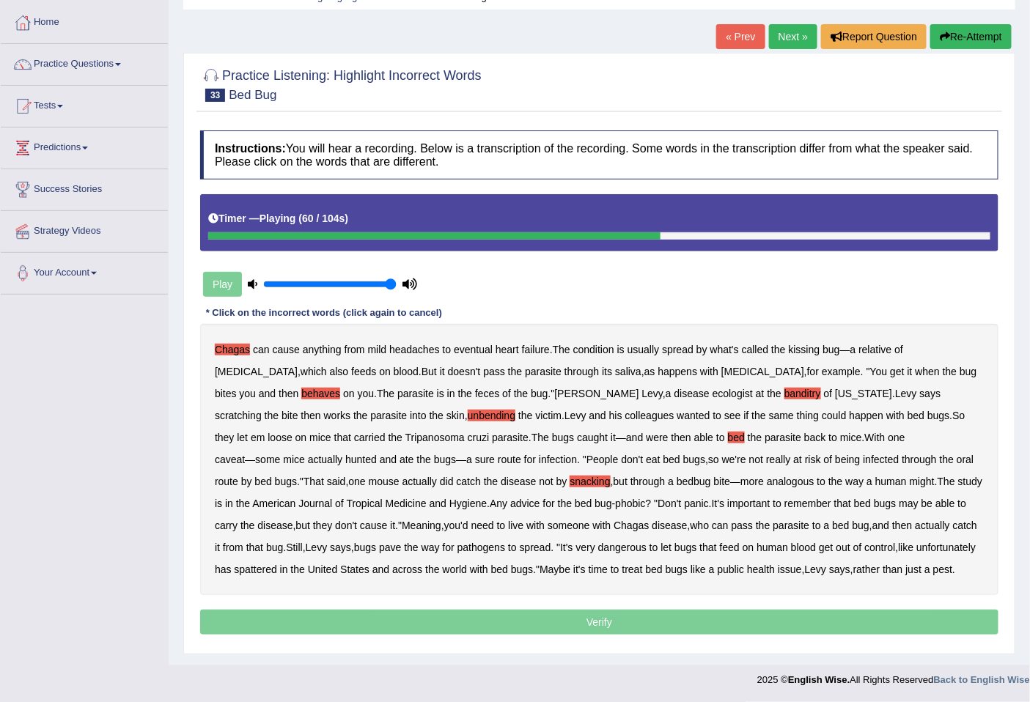
click at [598, 476] on b "snacking" at bounding box center [590, 482] width 40 height 12
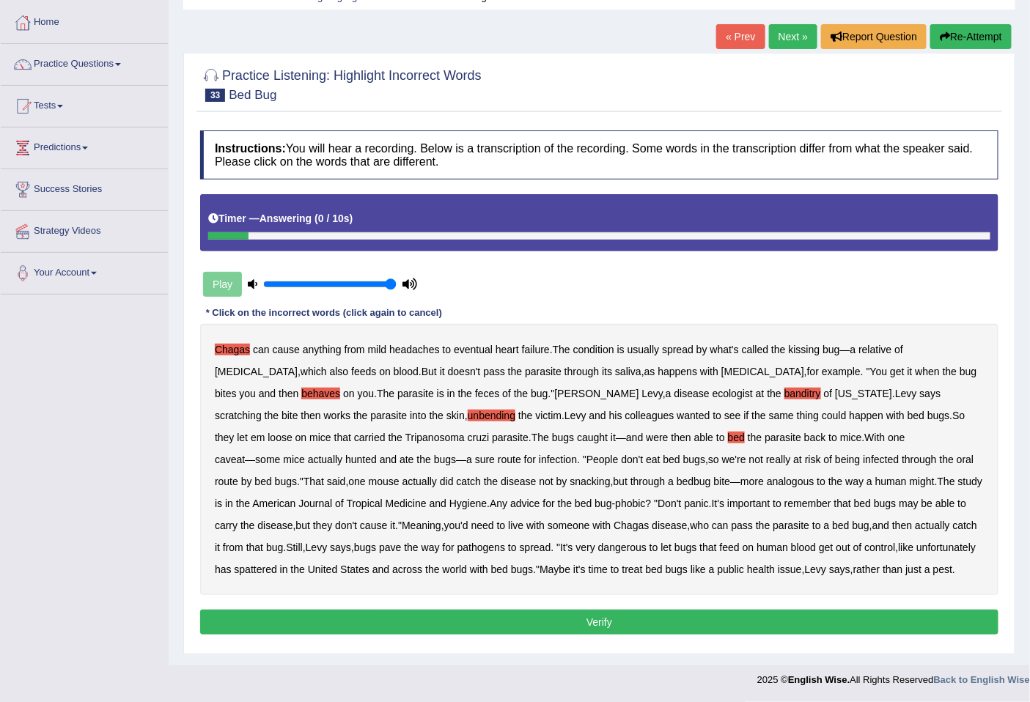
click at [503, 627] on button "Verify" at bounding box center [599, 622] width 798 height 25
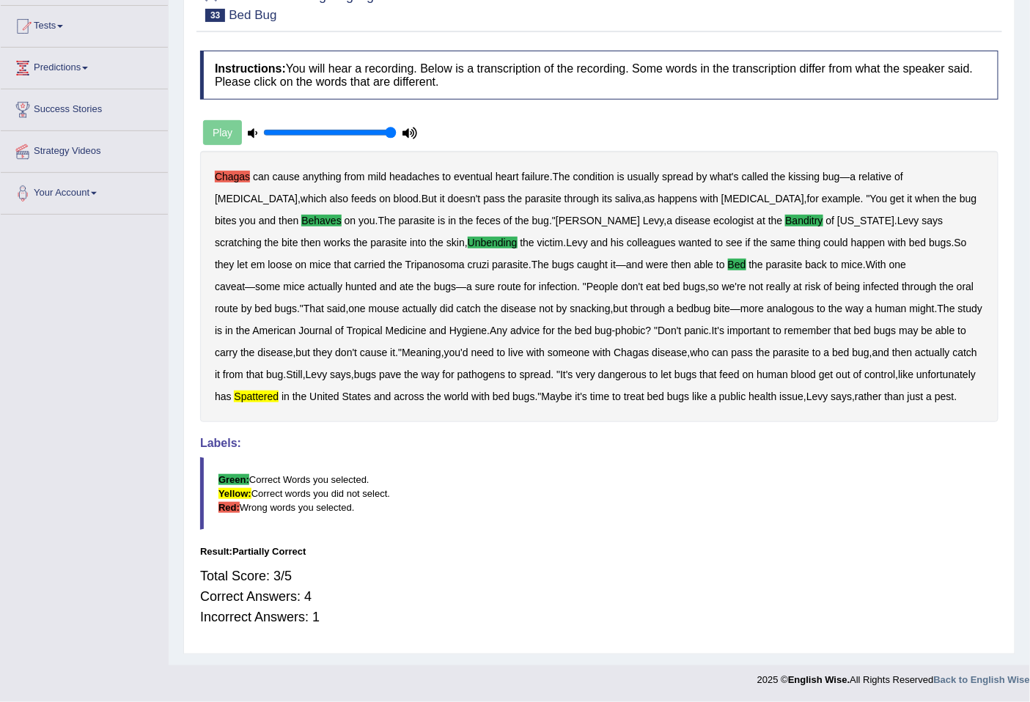
scroll to position [90, 0]
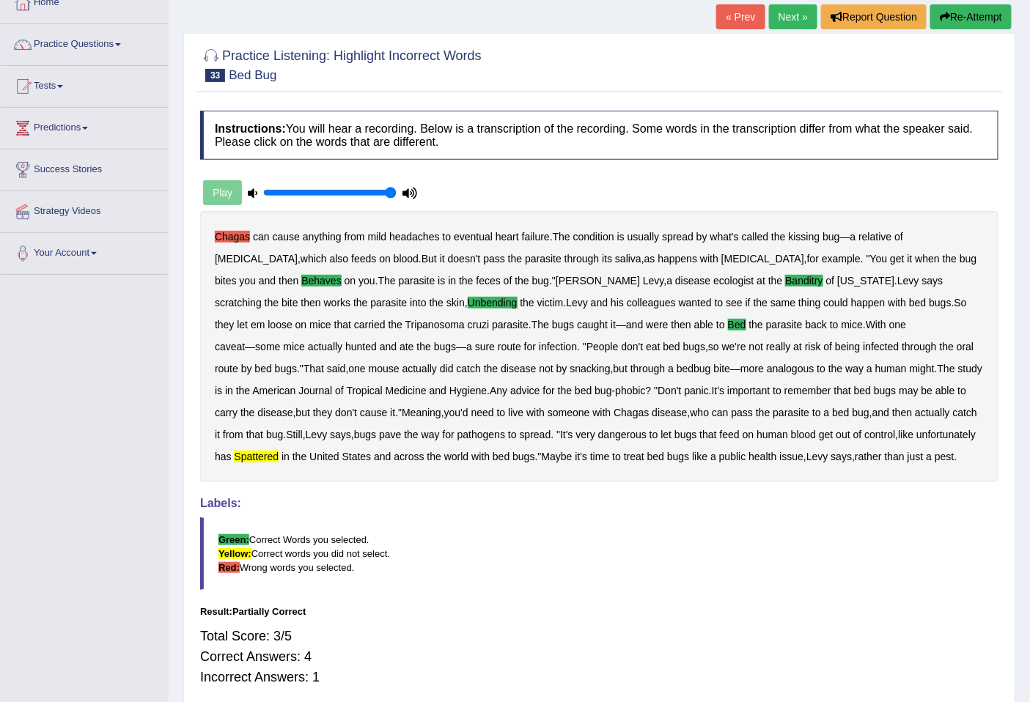
click at [785, 10] on link "Next »" at bounding box center [793, 16] width 48 height 25
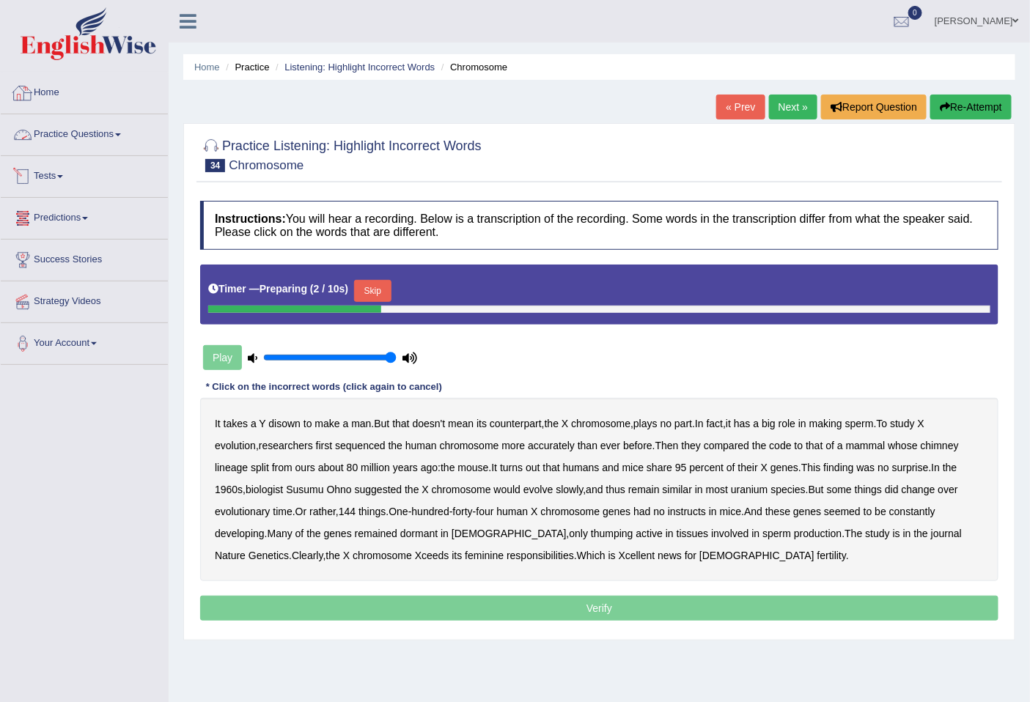
click at [74, 134] on link "Practice Questions" at bounding box center [84, 132] width 167 height 37
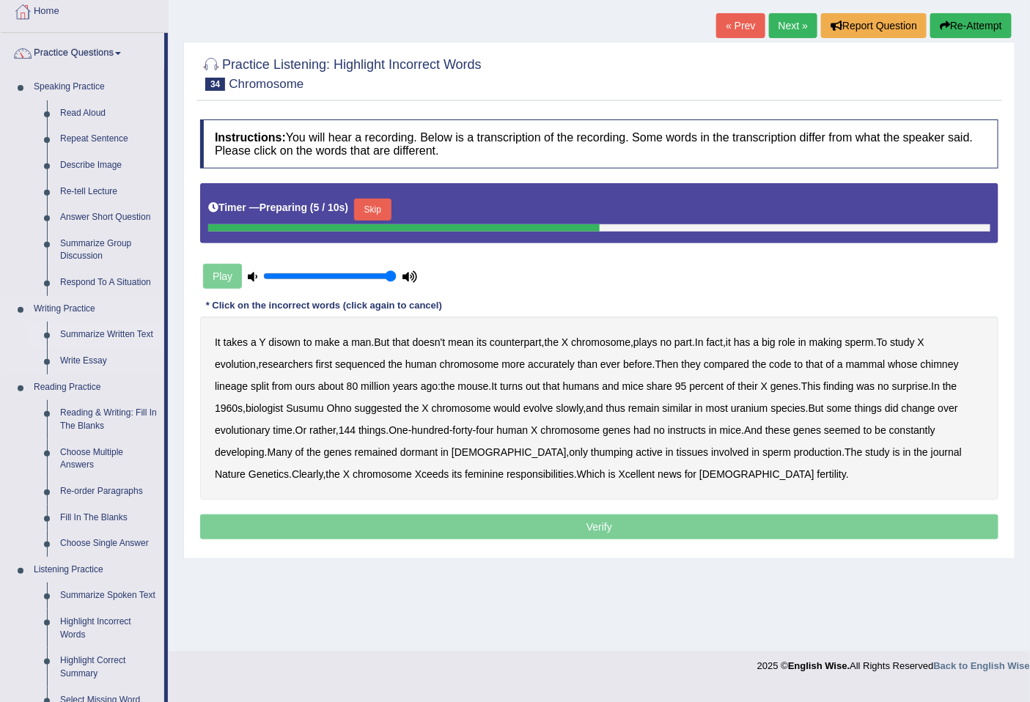
click at [106, 337] on link "Summarize Written Text" at bounding box center [109, 335] width 111 height 26
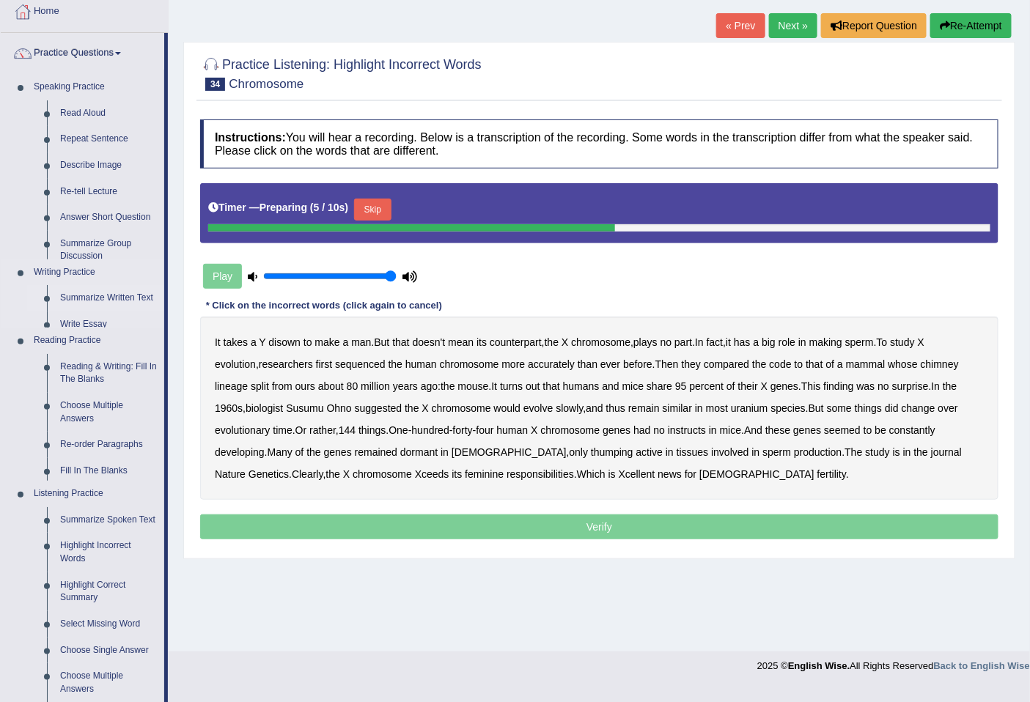
scroll to position [67, 0]
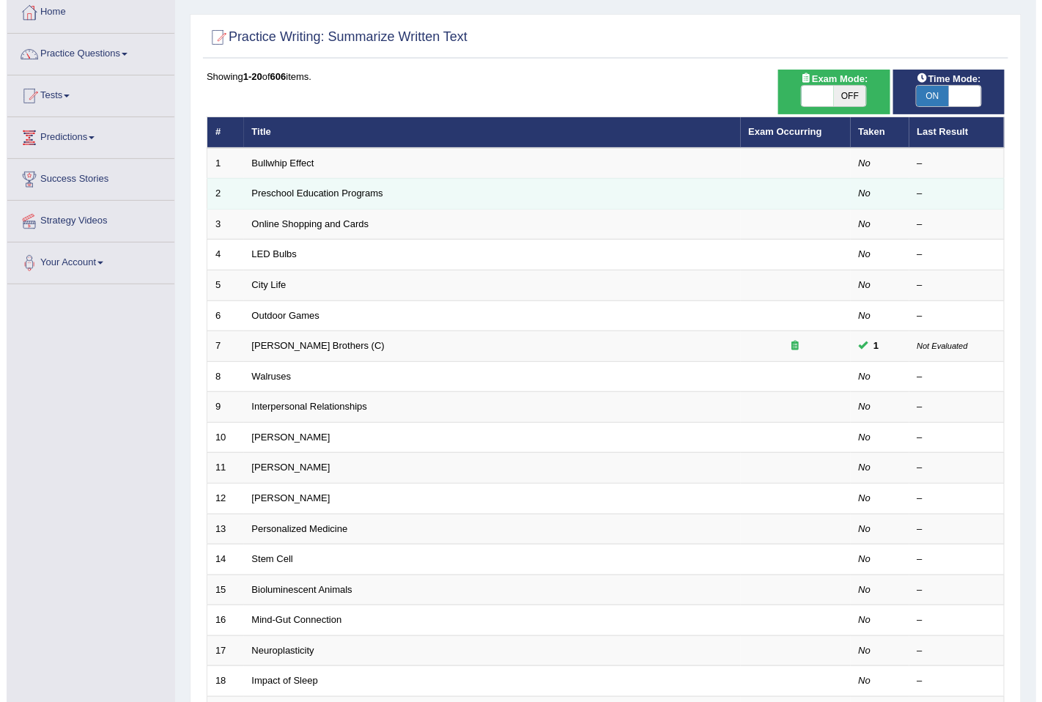
scroll to position [81, 0]
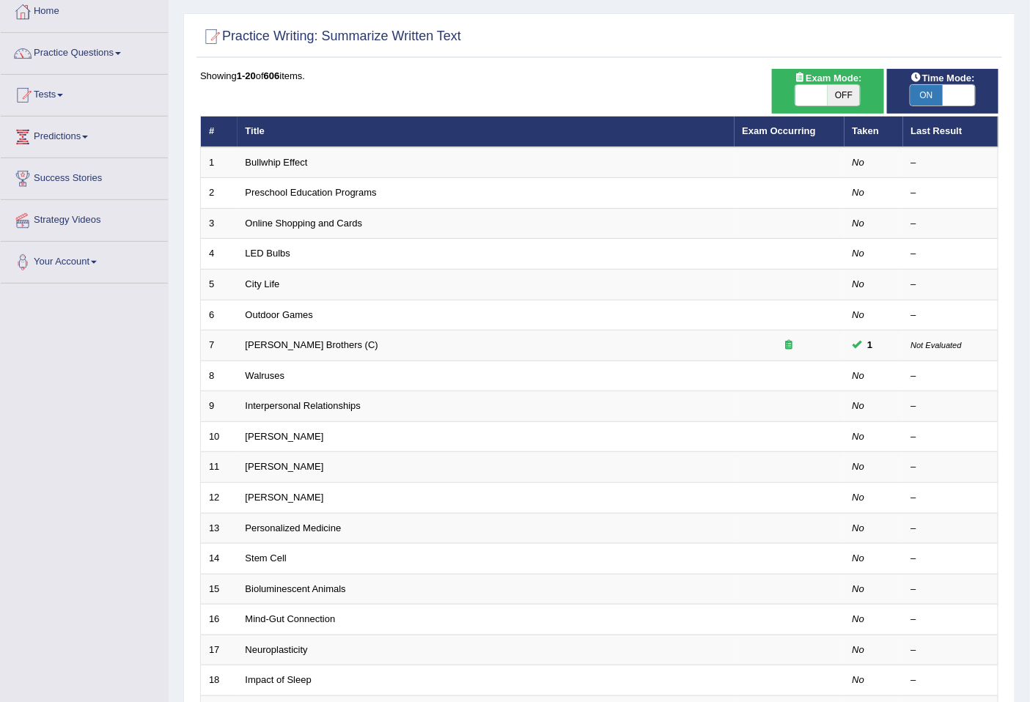
click at [832, 103] on span "OFF" at bounding box center [844, 95] width 32 height 21
checkbox input "true"
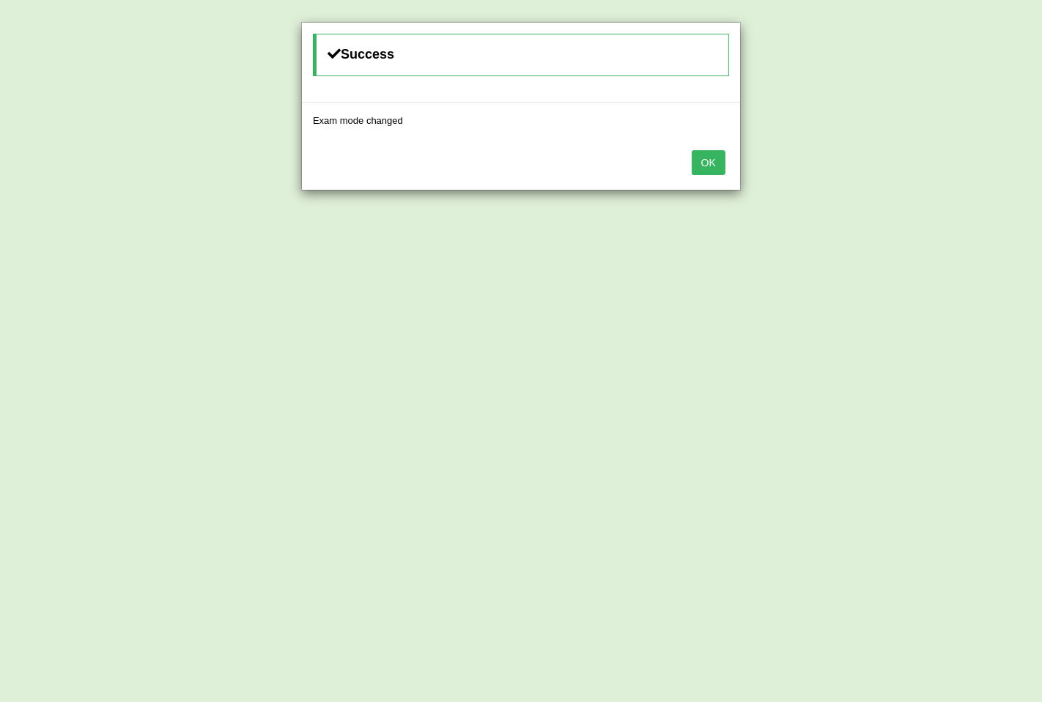
click at [715, 155] on button "OK" at bounding box center [709, 162] width 34 height 25
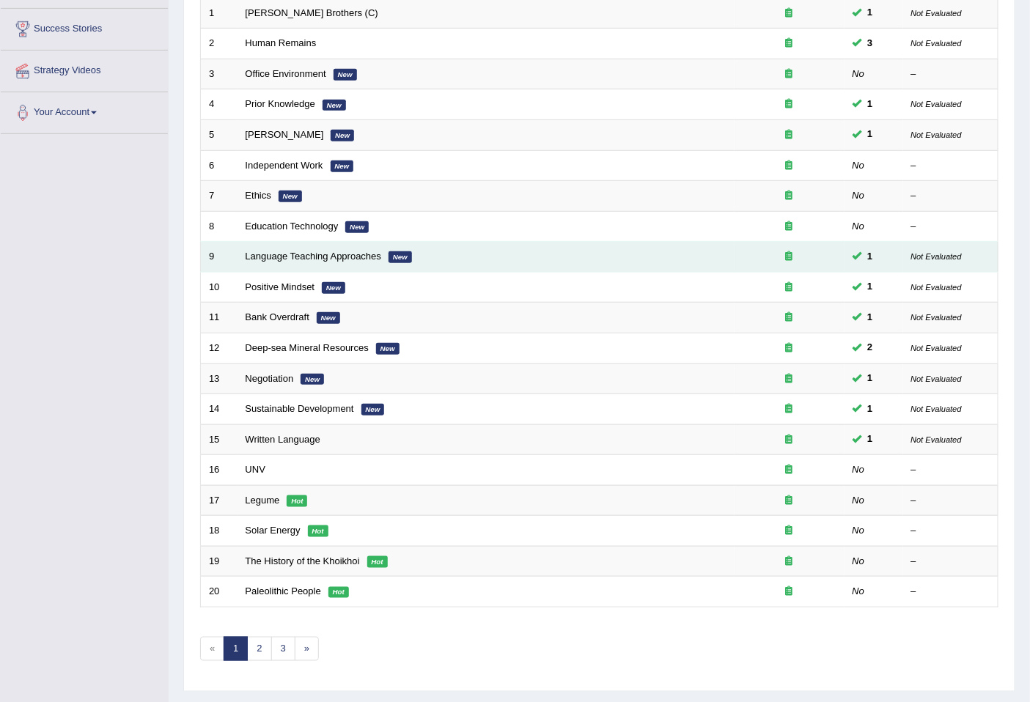
scroll to position [268, 0]
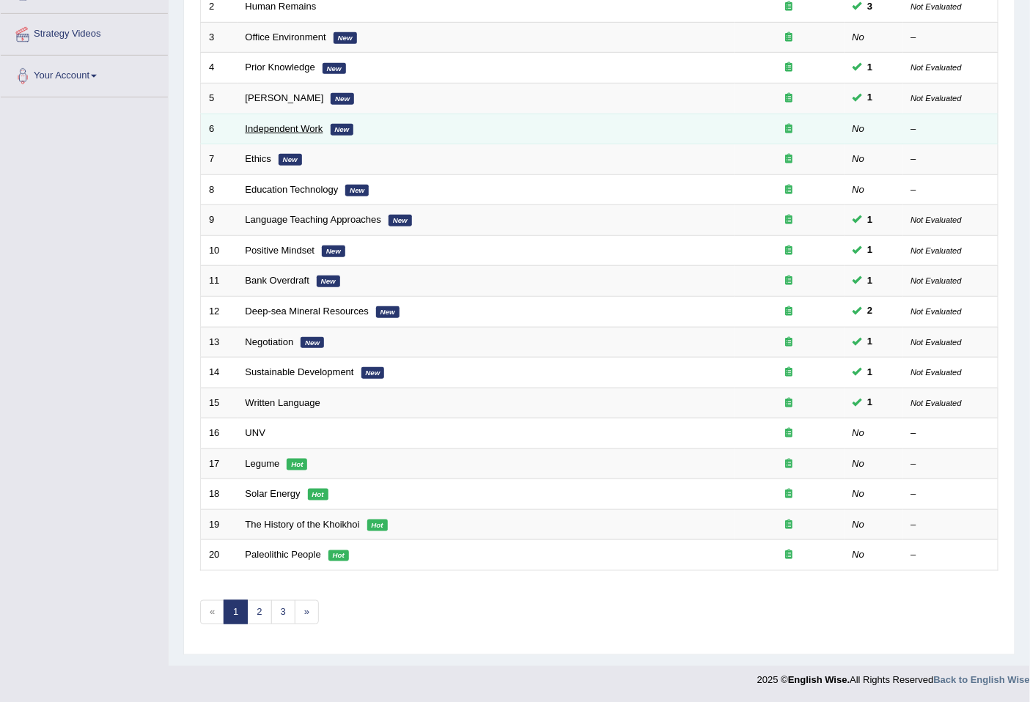
click at [277, 127] on link "Independent Work" at bounding box center [285, 128] width 78 height 11
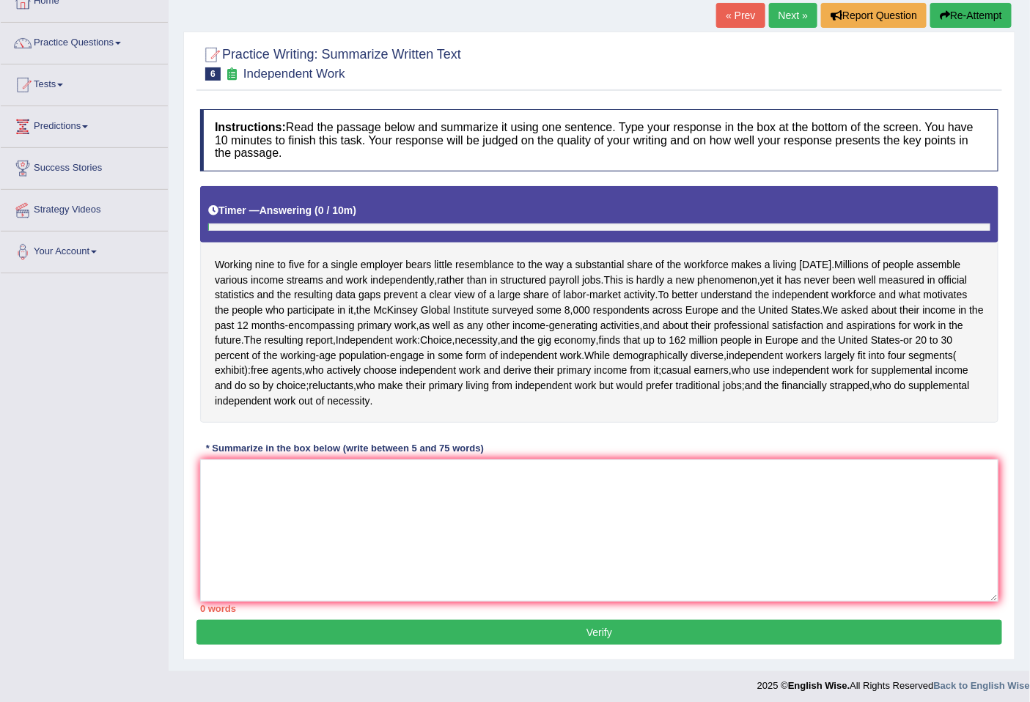
scroll to position [97, 0]
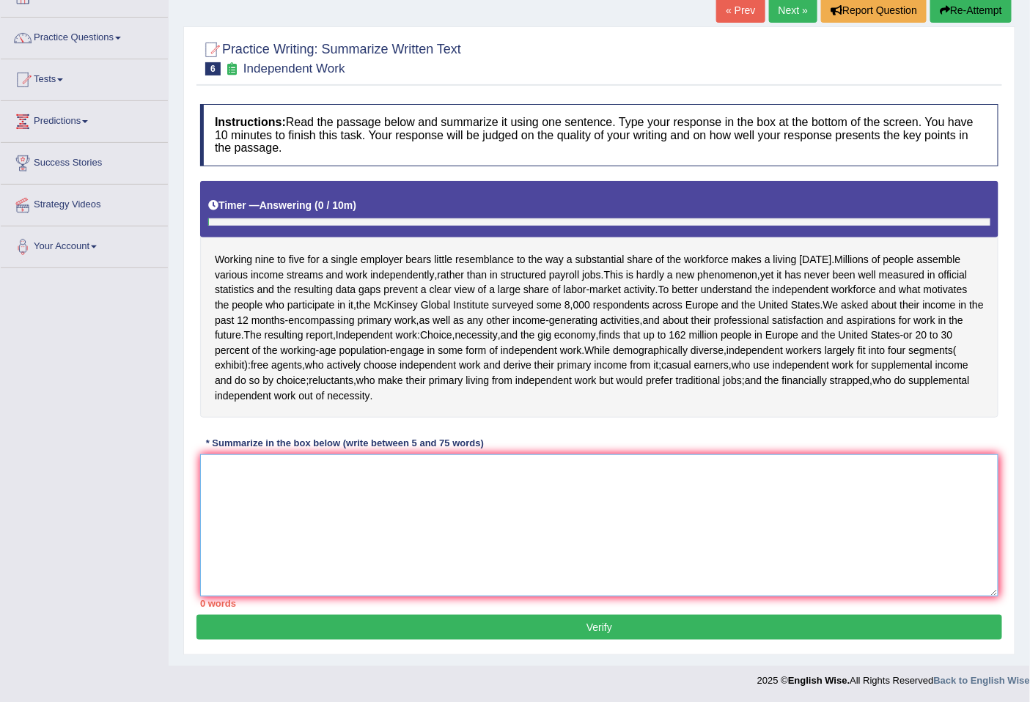
click at [296, 484] on textarea at bounding box center [599, 526] width 798 height 142
click at [294, 470] on textarea at bounding box center [599, 526] width 798 height 142
type textarea "w"
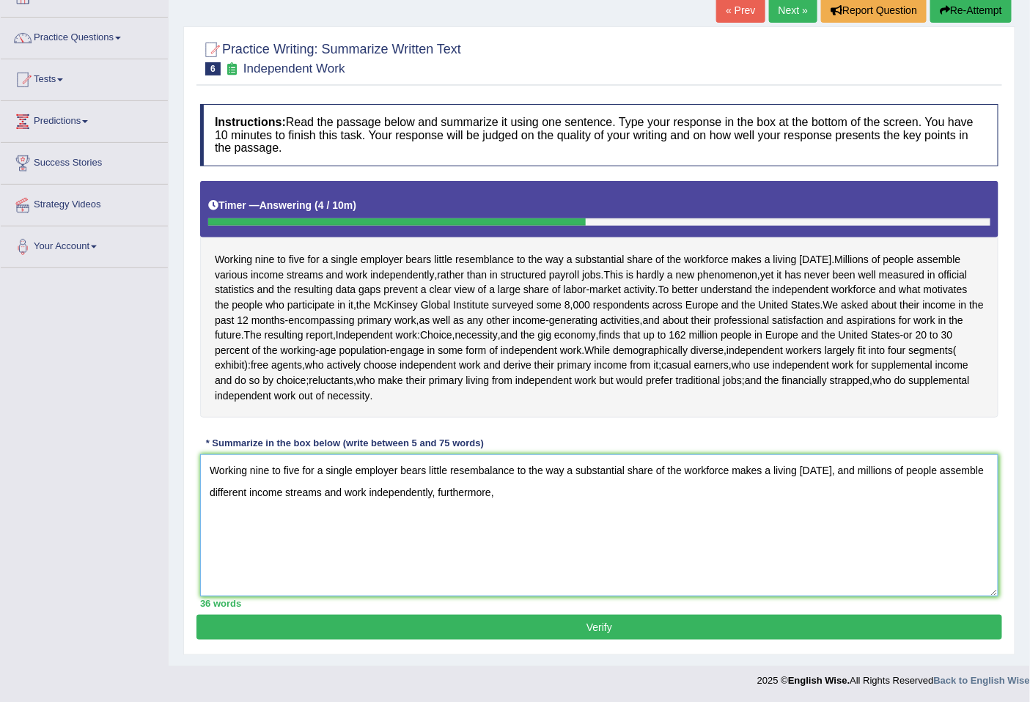
click at [435, 496] on textarea "Working nine to five for a single employer bears little resembalance to the way…" at bounding box center [599, 526] width 798 height 142
click at [499, 494] on textarea "Working nine to five for a single employer bears little resembalance to the way…" at bounding box center [599, 526] width 798 height 142
click at [543, 493] on textarea "Working nine to five for a single employer bears little resembalance to the way…" at bounding box center [599, 526] width 798 height 142
click at [559, 495] on textarea "Working nine to five for a single employer bears little resembalance to the way…" at bounding box center [599, 526] width 798 height 142
click at [701, 501] on textarea "Working nine to five for a single employer bears little resembalance to the way…" at bounding box center [599, 526] width 798 height 142
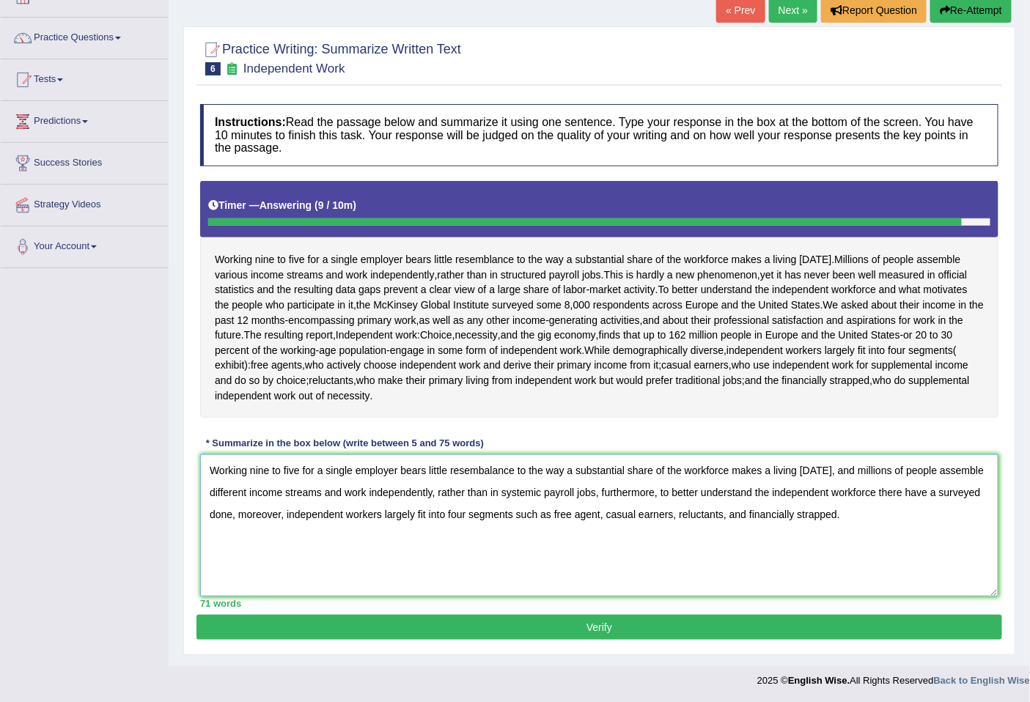
drag, startPoint x: 447, startPoint y: 469, endPoint x: 429, endPoint y: 469, distance: 18.3
click at [429, 469] on textarea "Working nine to five for a single employer bears little resembalance to the way…" at bounding box center [599, 526] width 798 height 142
type textarea "Working nine to five for a single employer bears small resembalance to the way …"
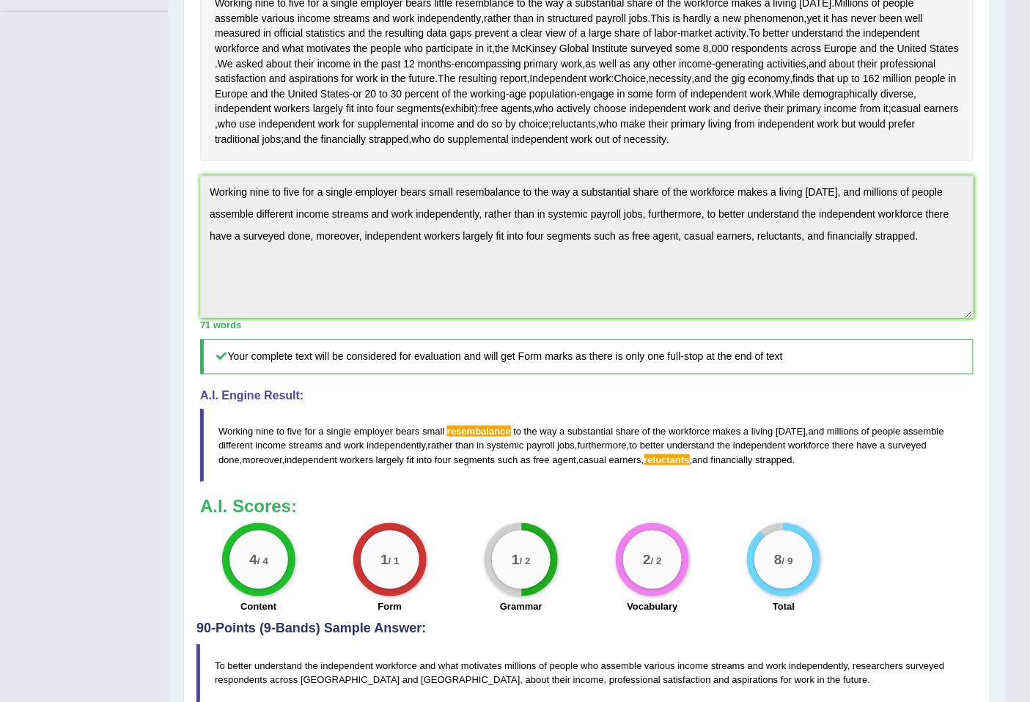
scroll to position [414, 0]
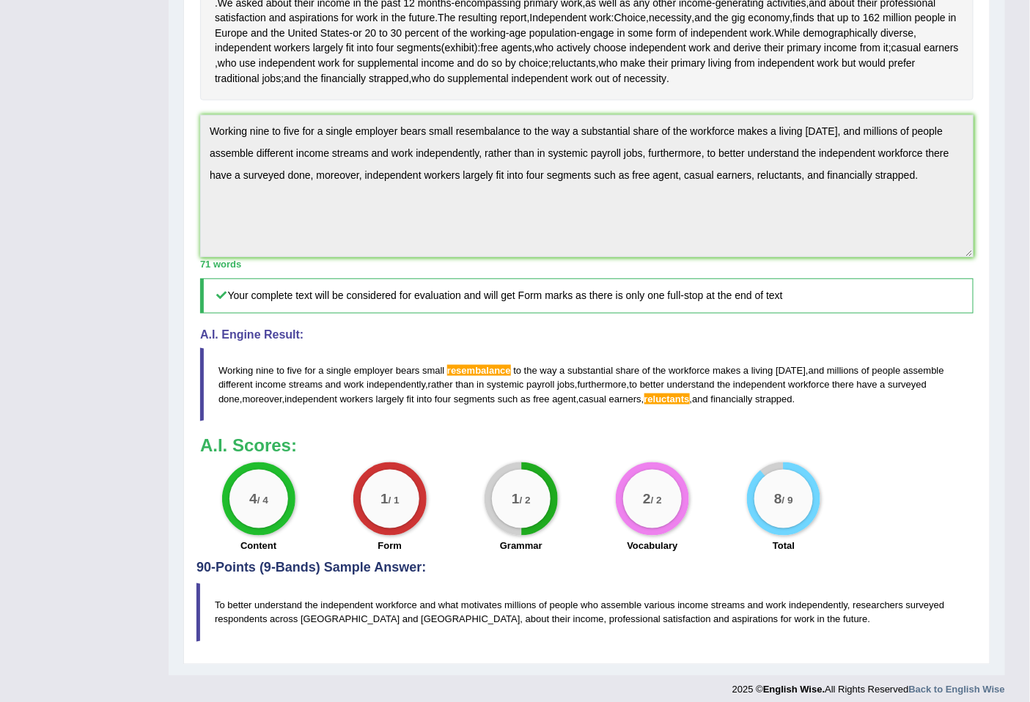
click at [683, 398] on span "reluctants" at bounding box center [666, 399] width 45 height 11
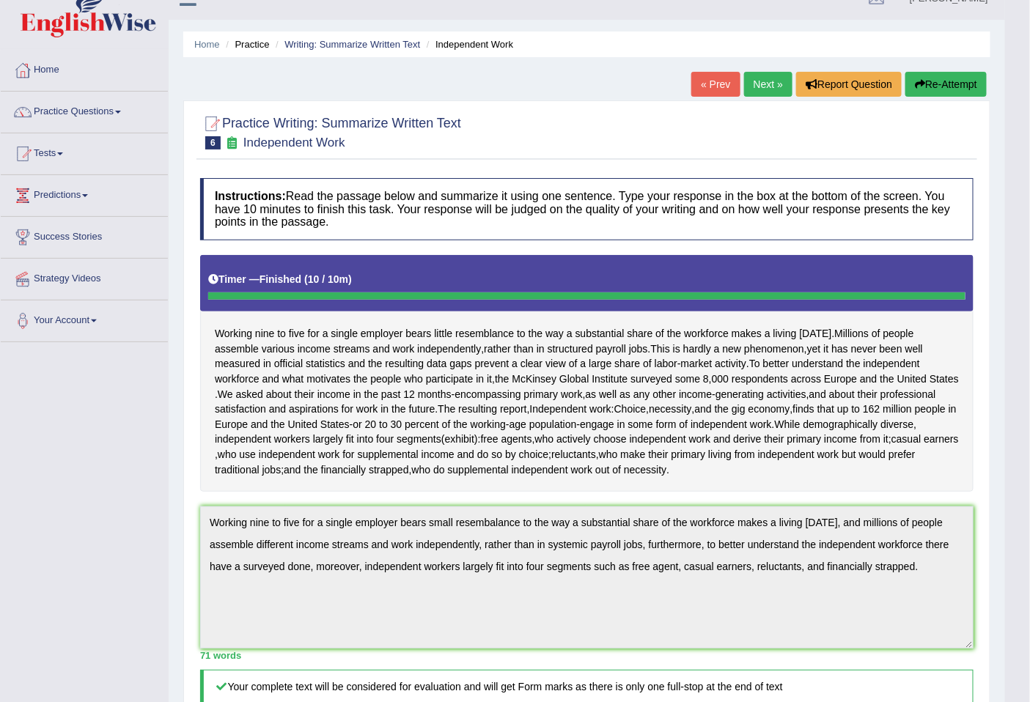
scroll to position [0, 0]
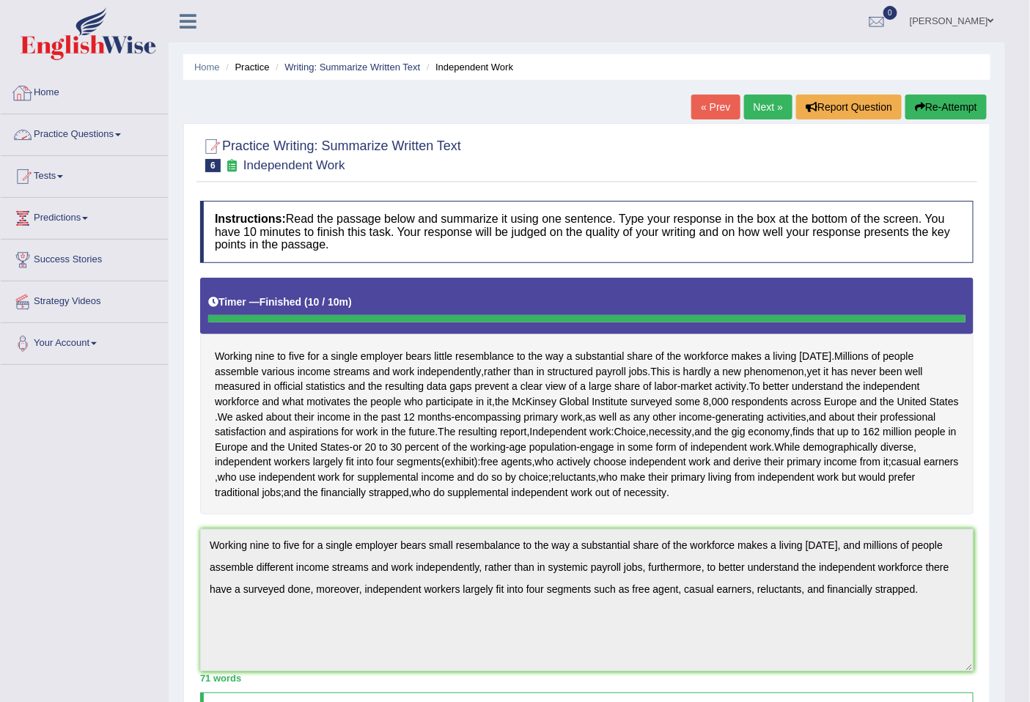
click at [103, 136] on link "Practice Questions" at bounding box center [84, 132] width 167 height 37
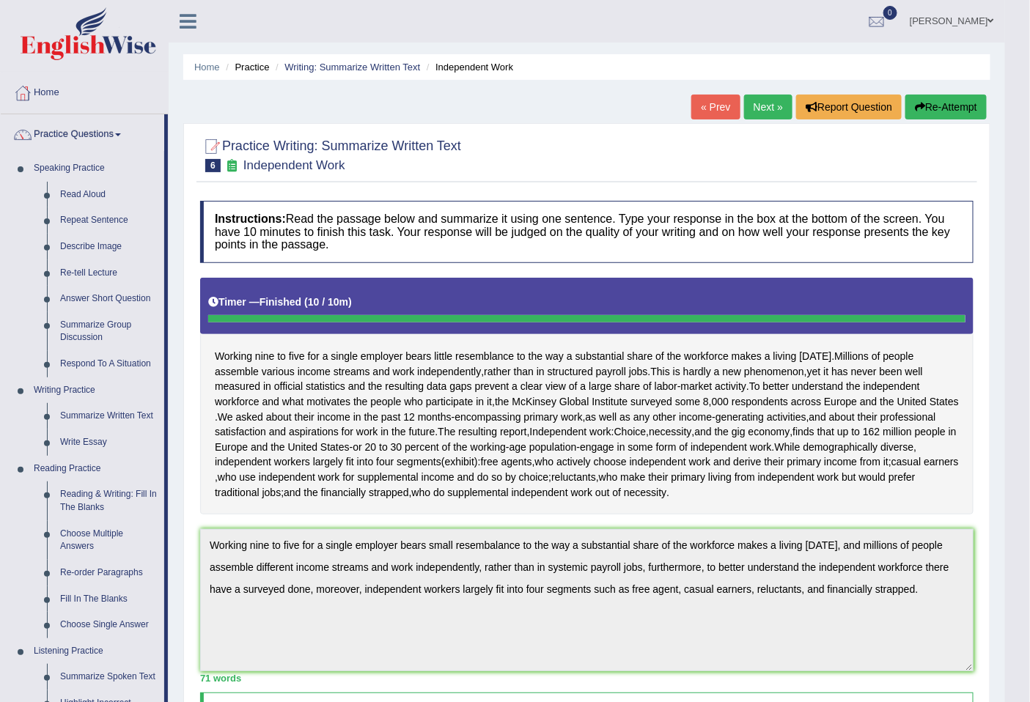
click at [777, 105] on link "Next »" at bounding box center [768, 107] width 48 height 25
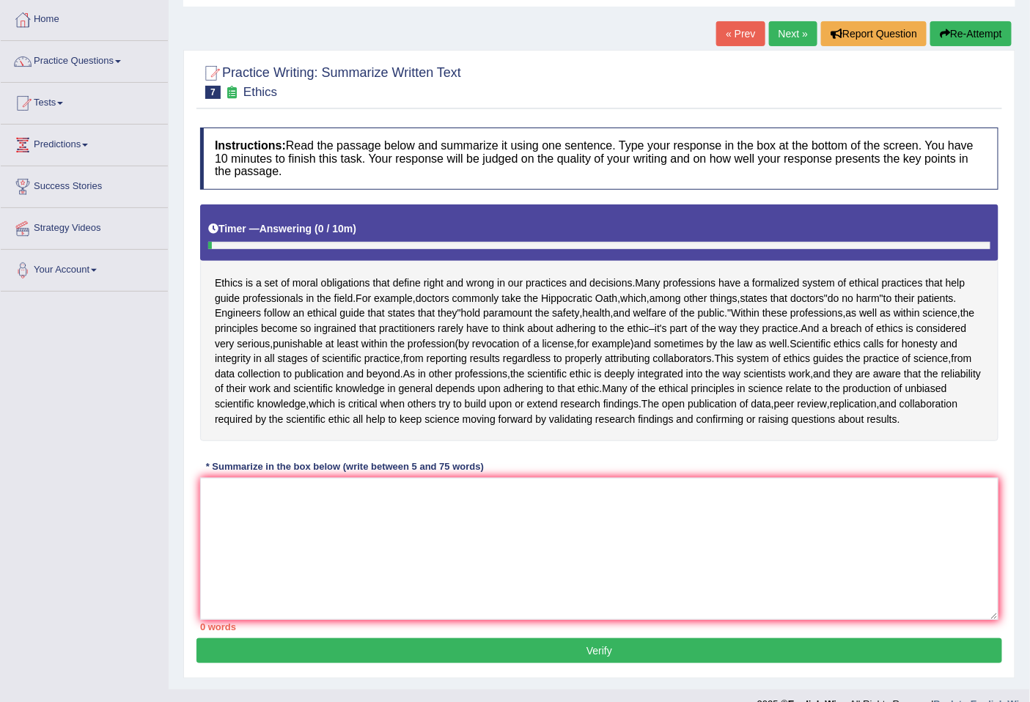
scroll to position [97, 0]
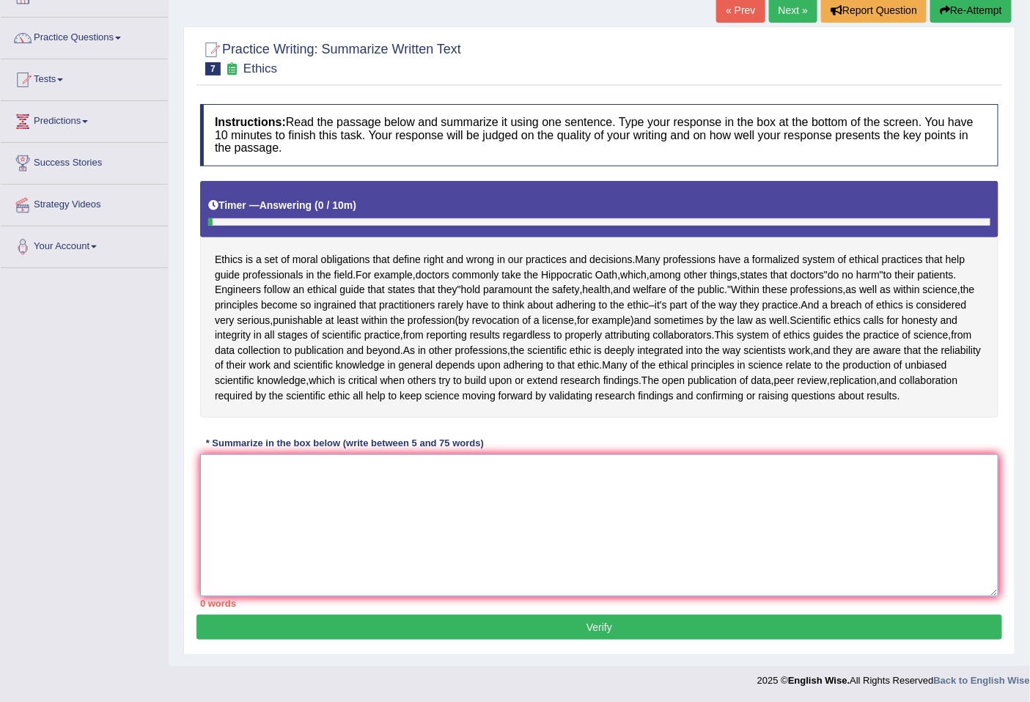
click at [258, 480] on textarea at bounding box center [599, 526] width 798 height 142
click at [350, 475] on textarea at bounding box center [599, 526] width 798 height 142
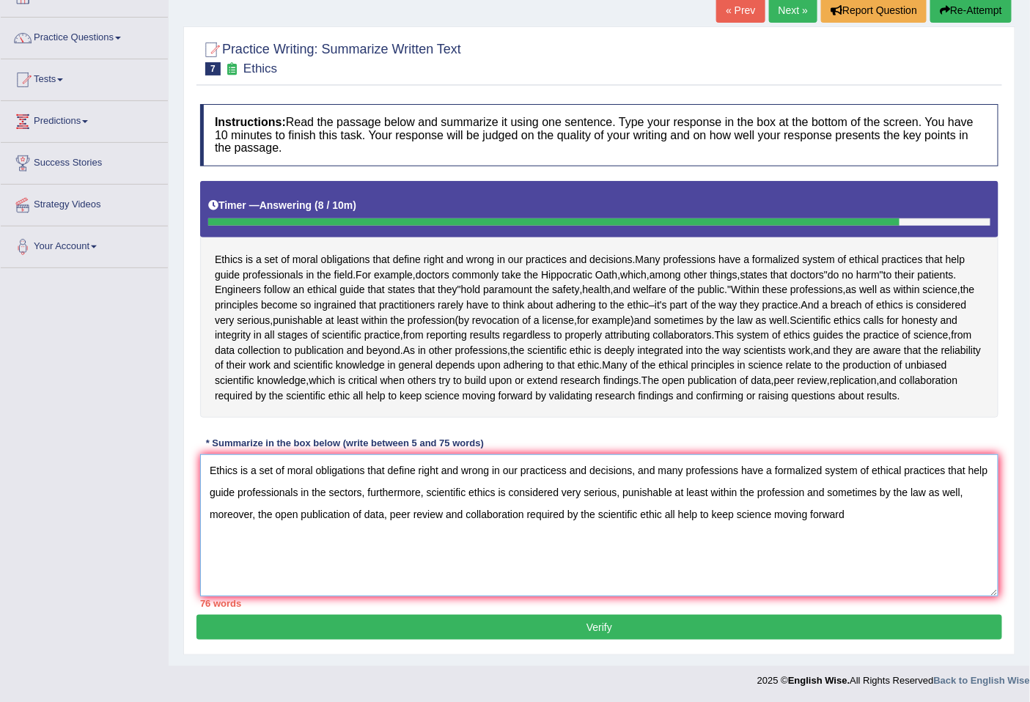
drag, startPoint x: 960, startPoint y: 491, endPoint x: 809, endPoint y: 492, distance: 151.0
click at [809, 492] on textarea "Ethics is a set of moral obligations that define right and wrong in our practic…" at bounding box center [599, 526] width 798 height 142
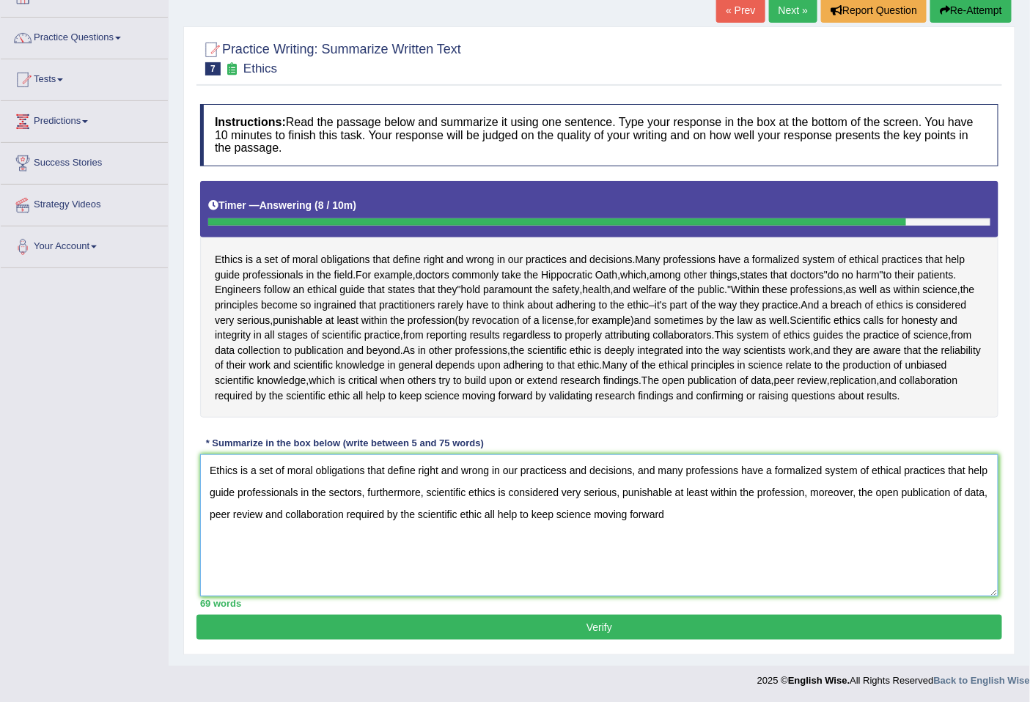
click at [668, 512] on textarea "Ethics is a set of moral obligations that define right and wrong in our practic…" at bounding box center [599, 526] width 798 height 142
click at [562, 469] on textarea "Ethics is a set of moral obligations that define right and wrong in our practic…" at bounding box center [599, 526] width 798 height 142
type textarea "Ethics is a set of moral obligations that define right and wrong in our practic…"
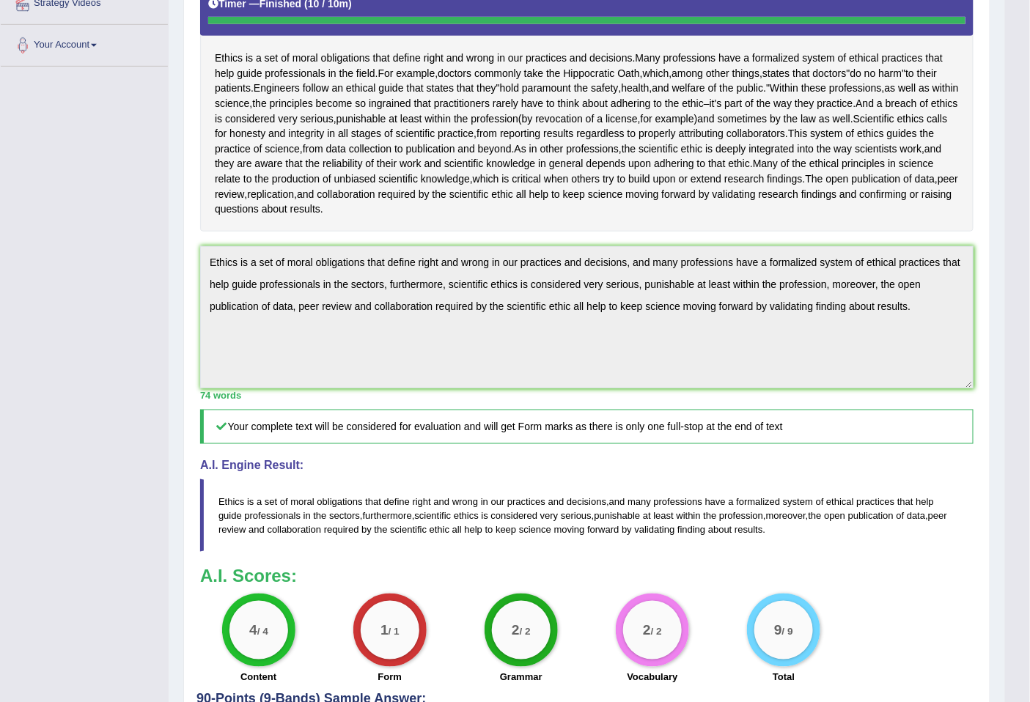
scroll to position [0, 0]
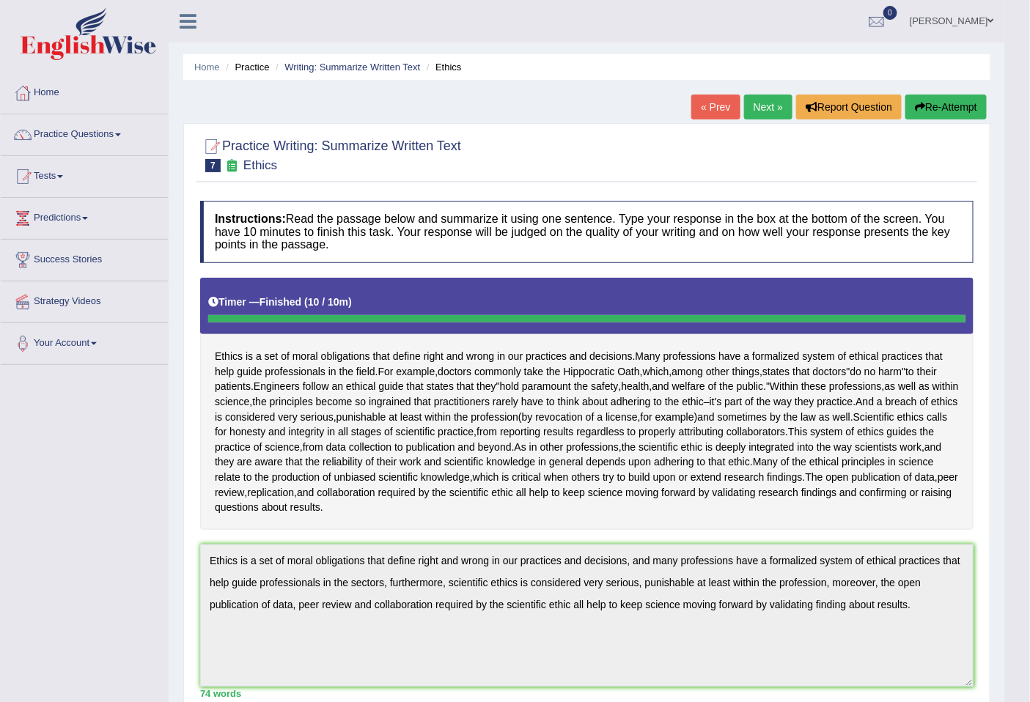
click at [763, 108] on link "Next »" at bounding box center [768, 107] width 48 height 25
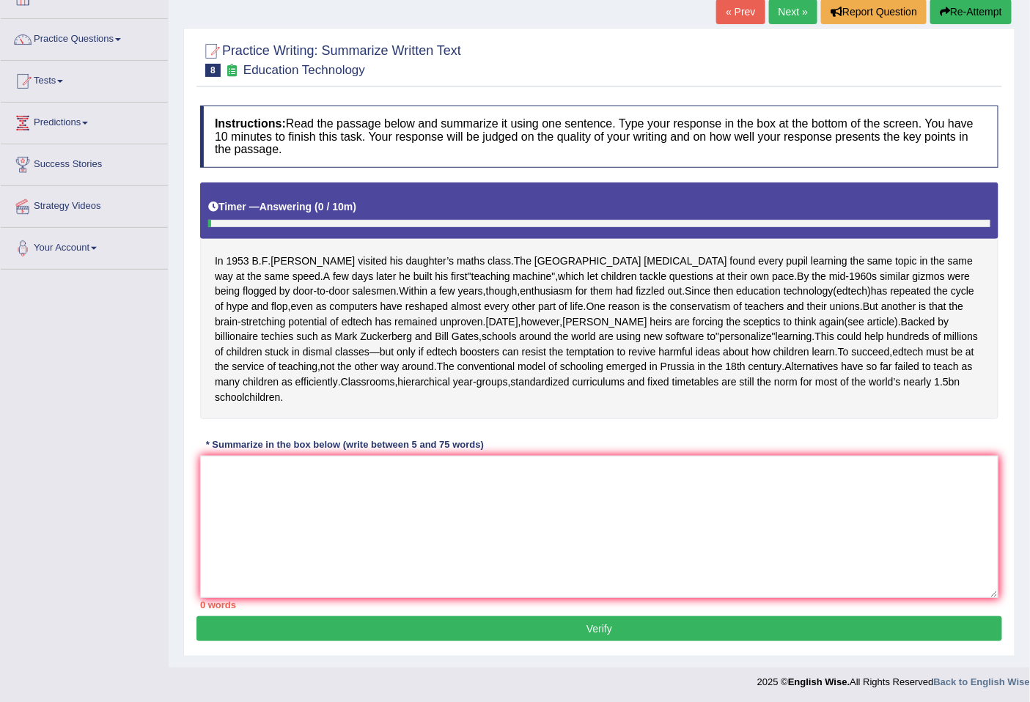
scroll to position [97, 0]
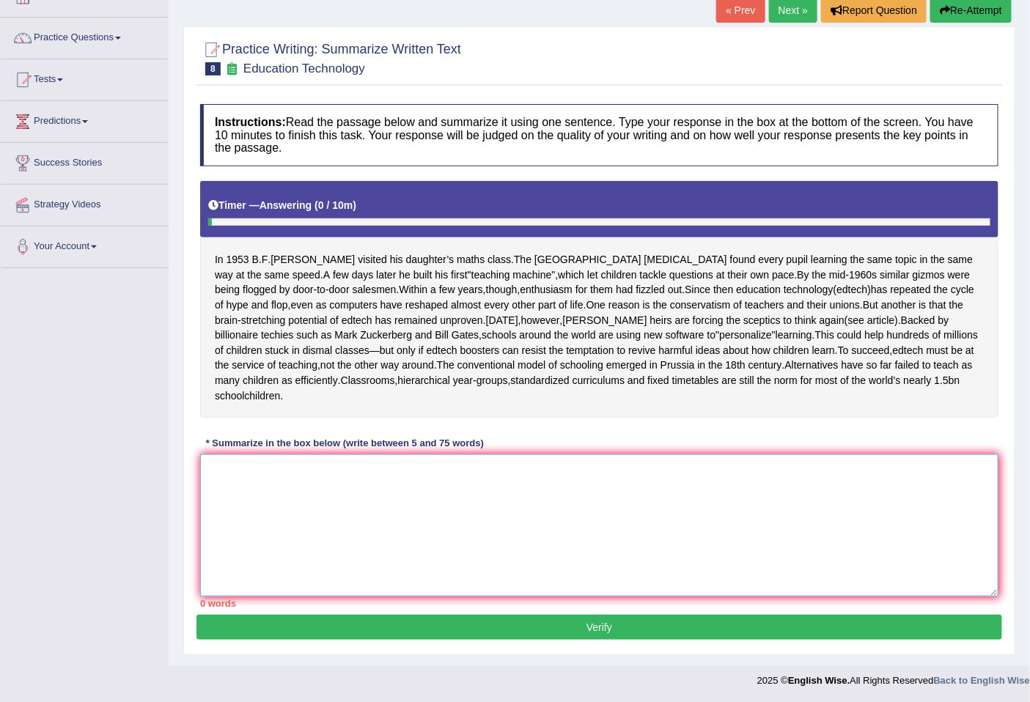
click at [299, 471] on textarea at bounding box center [599, 526] width 798 height 142
click at [332, 474] on textarea at bounding box center [599, 526] width 798 height 142
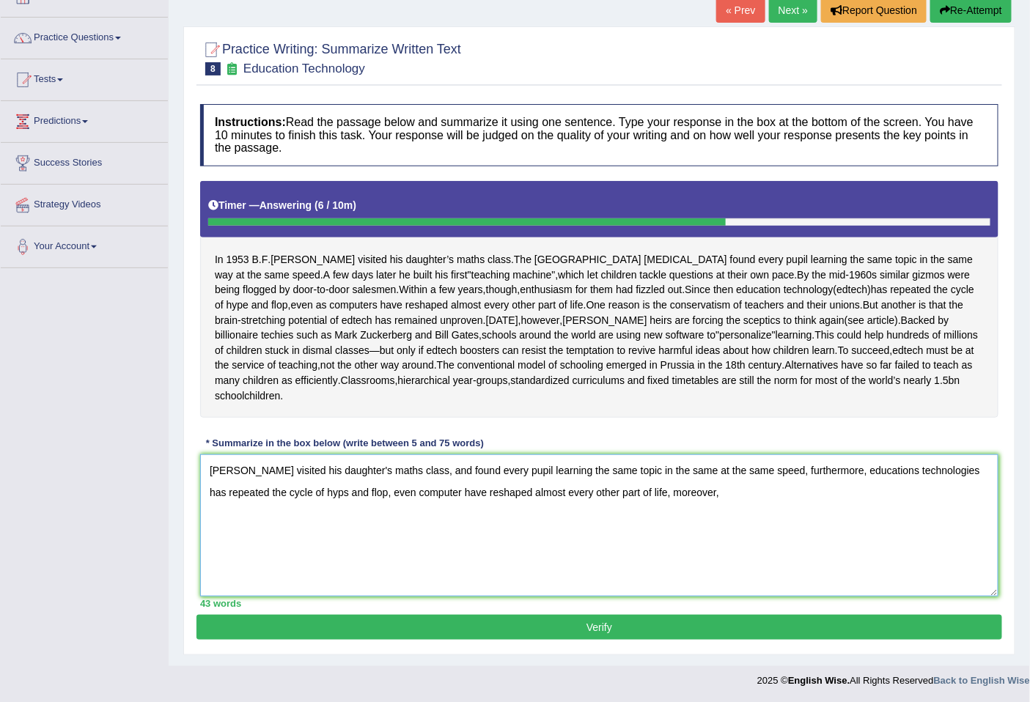
click at [330, 493] on textarea "Skinner visited his daughter's maths class, and found every pupil learning the …" at bounding box center [599, 526] width 798 height 142
click at [724, 493] on textarea "Skinner visited his daughter's maths class, and found every pupil learning the …" at bounding box center [599, 526] width 798 height 142
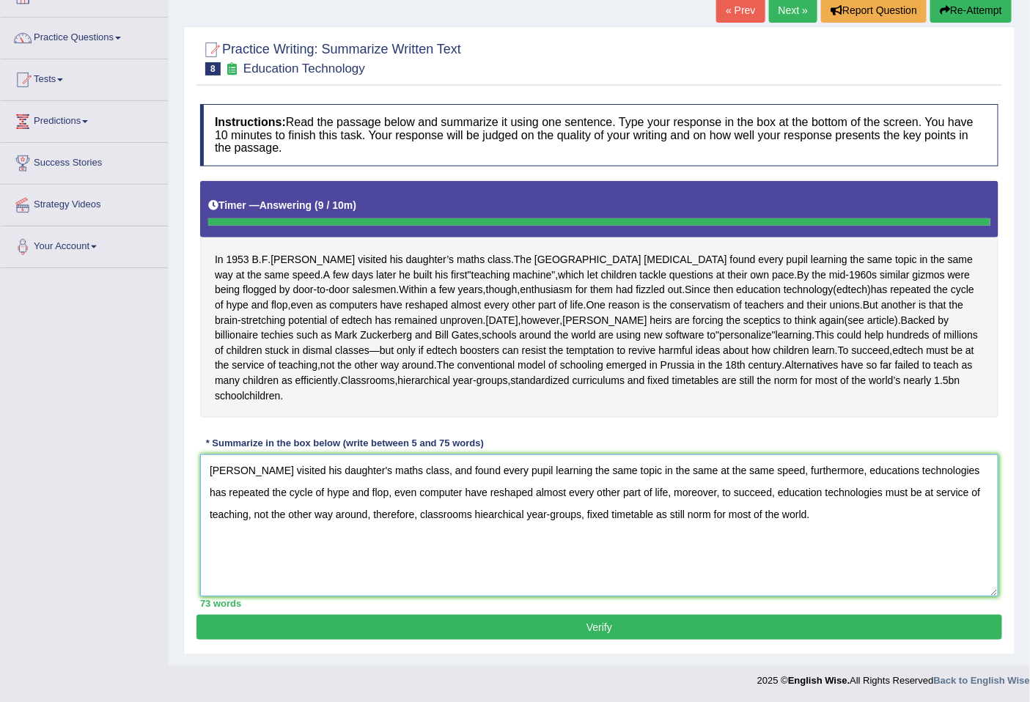
type textarea "Skinner visited his daughter's maths class, and found every pupil learning the …"
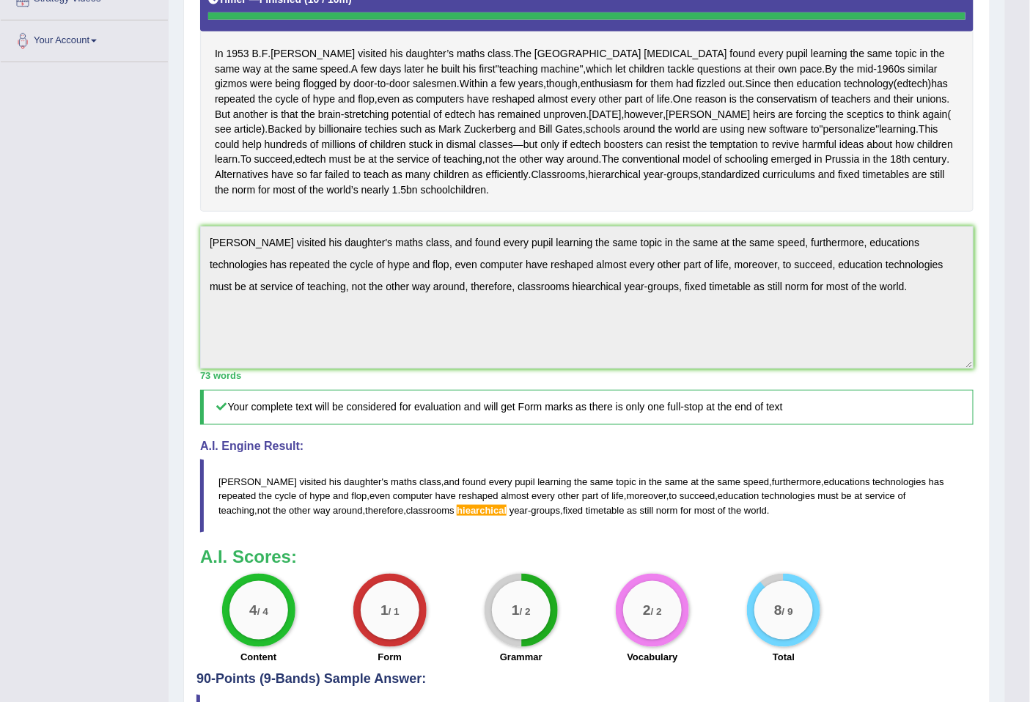
scroll to position [0, 0]
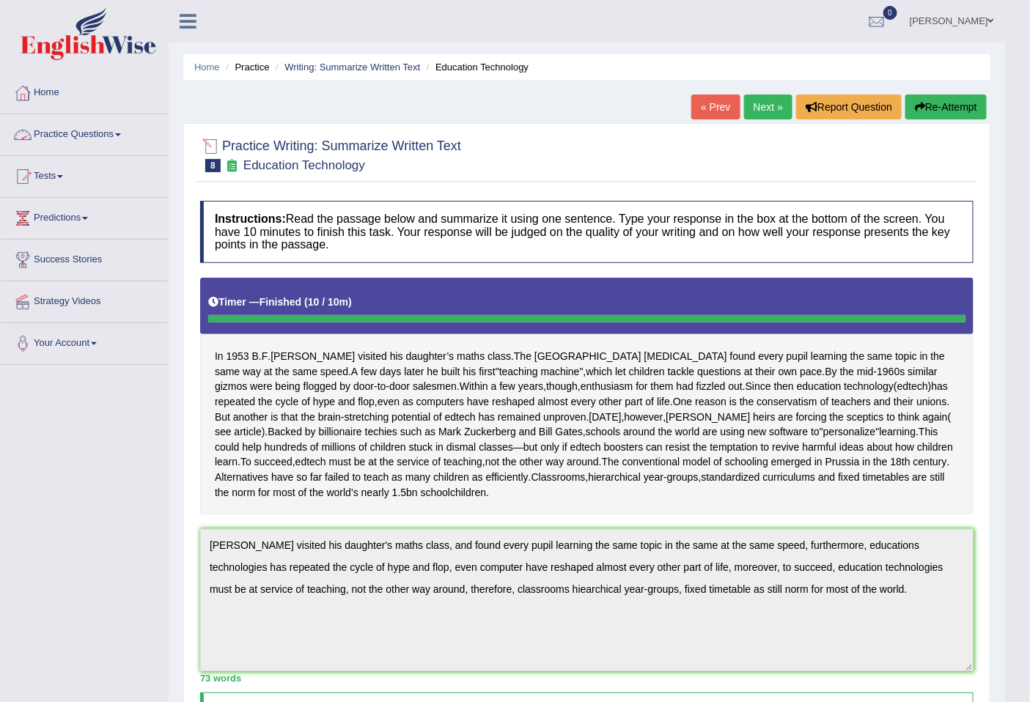
click at [87, 130] on link "Practice Questions" at bounding box center [84, 132] width 167 height 37
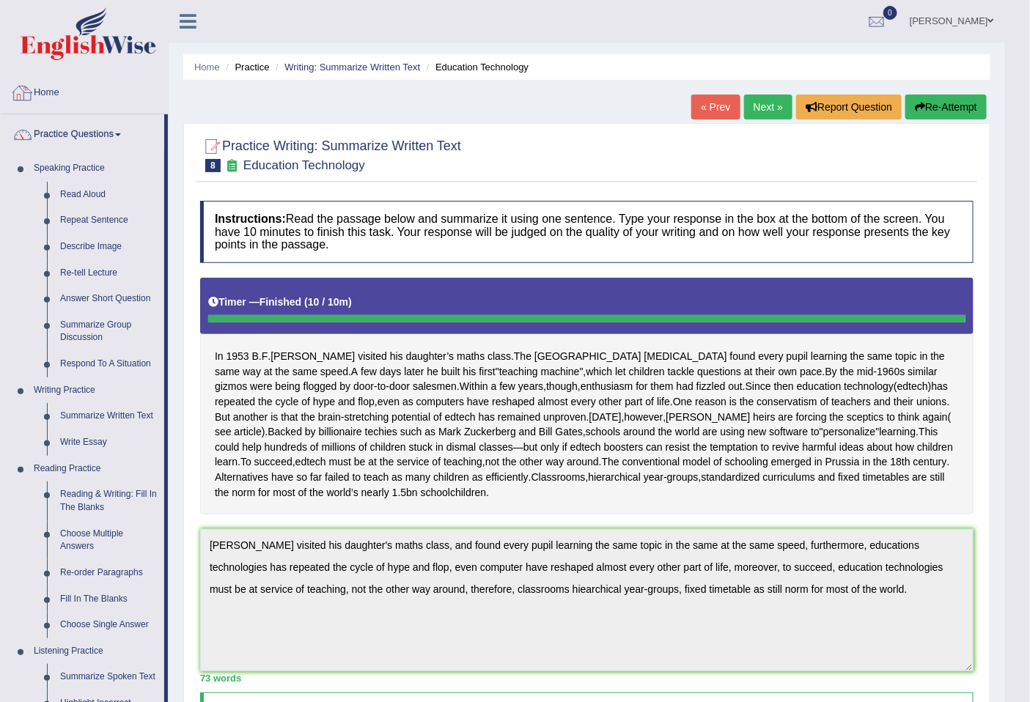
click at [59, 97] on link "Home" at bounding box center [84, 91] width 167 height 37
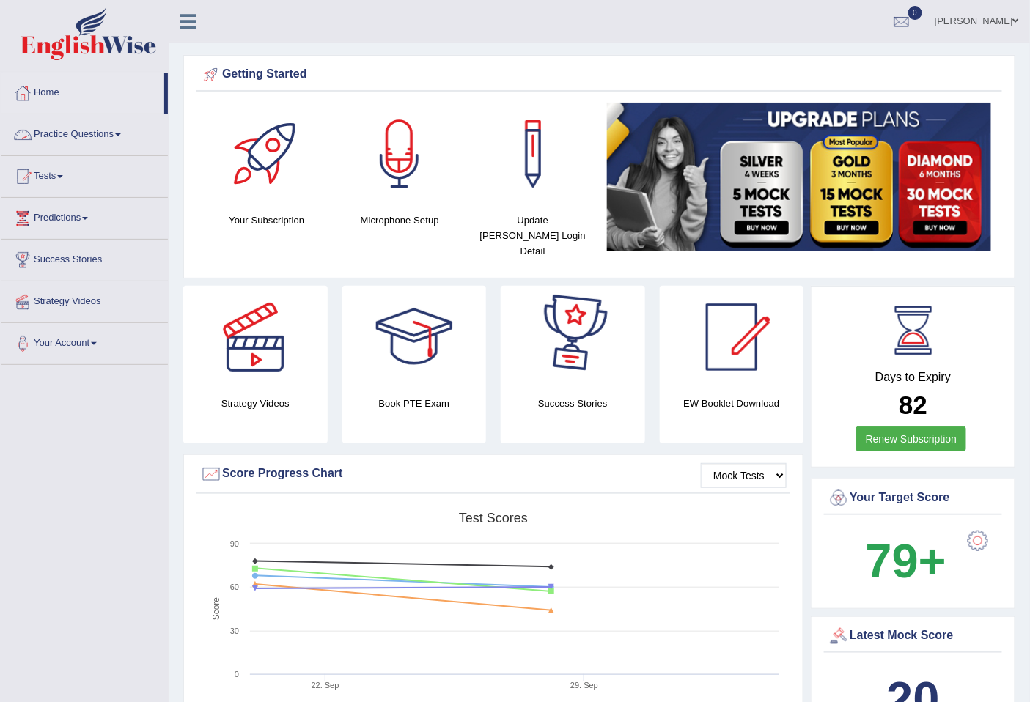
click at [96, 138] on link "Practice Questions" at bounding box center [84, 132] width 167 height 37
